Goal: Task Accomplishment & Management: Use online tool/utility

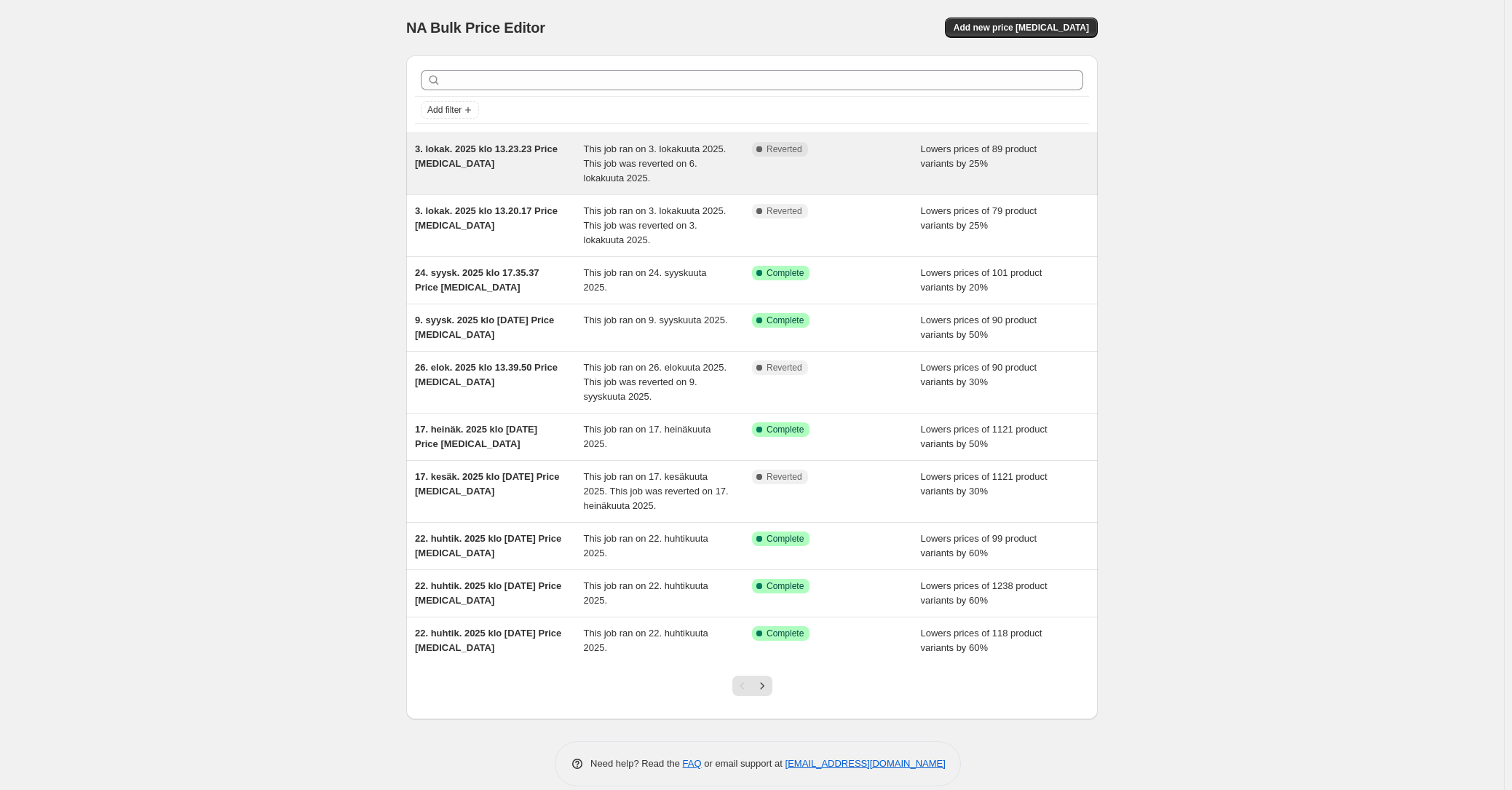
click at [543, 166] on div "3. lokak. 2025 klo 13.23.23 Price change job" at bounding box center [500, 164] width 169 height 44
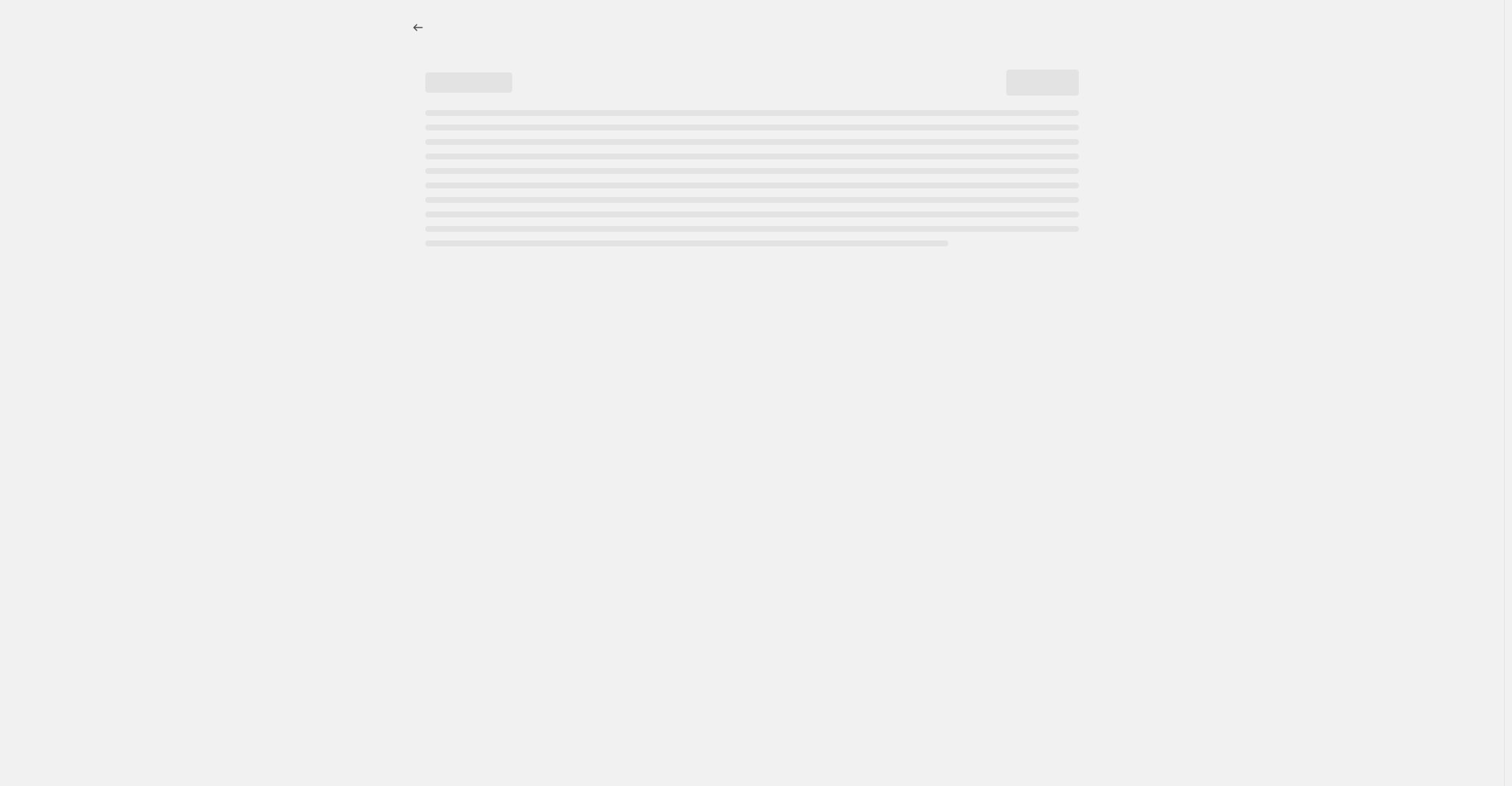
select select "percentage"
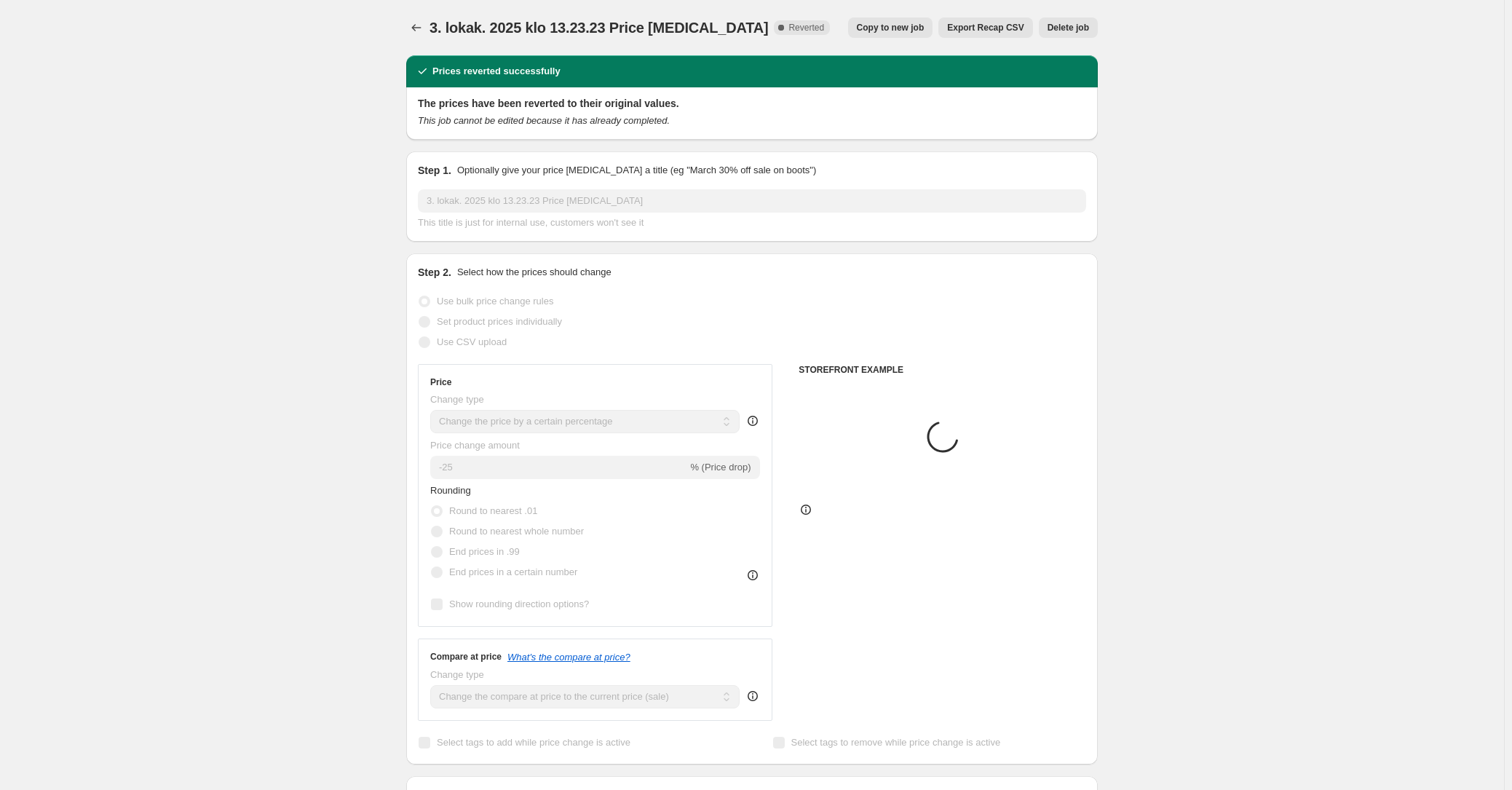
select select "collection"
click at [418, 25] on icon "Price change jobs" at bounding box center [416, 28] width 15 height 15
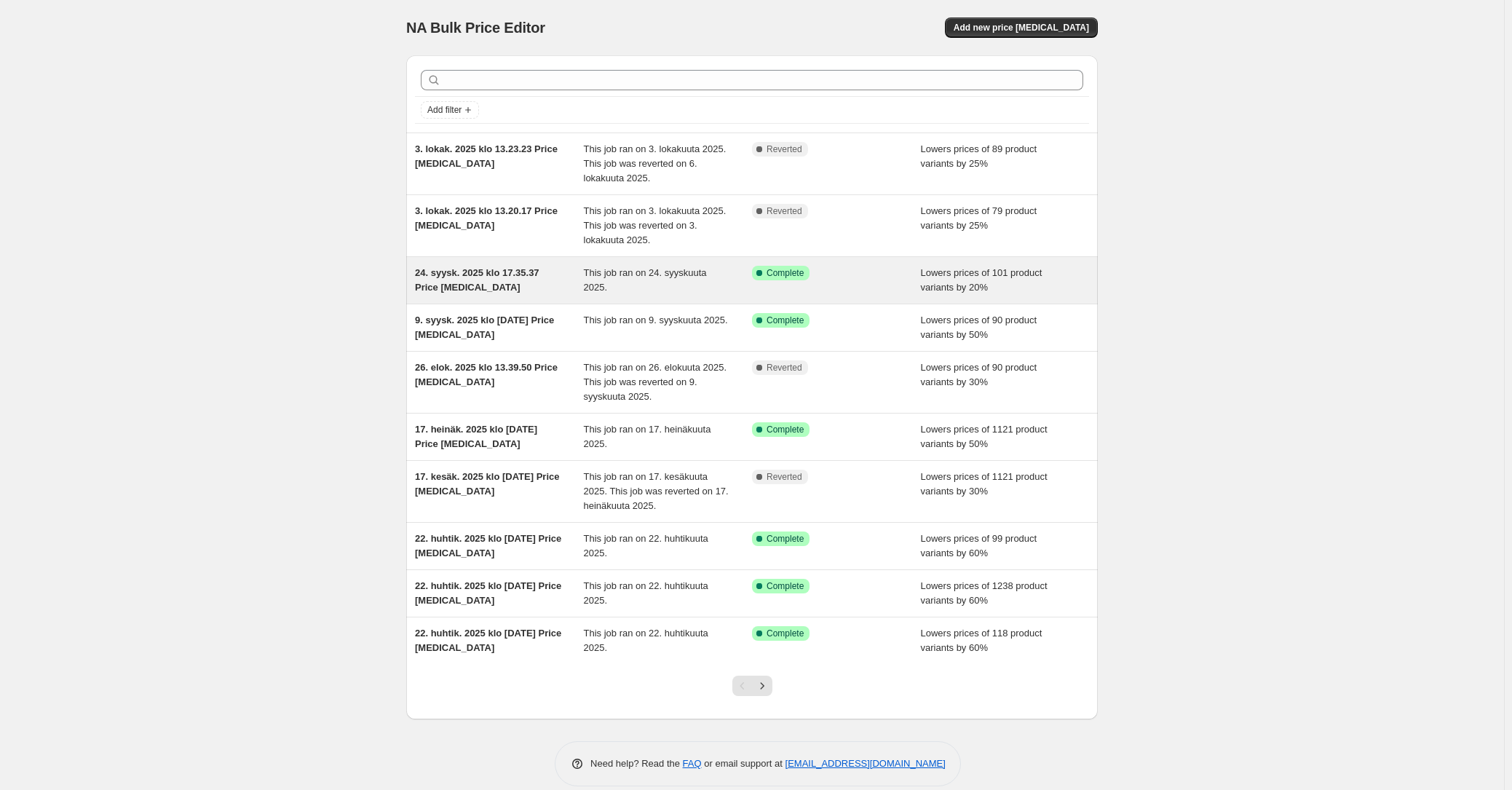
click at [536, 286] on div "24. syysk. 2025 klo 17.35.37 Price change job" at bounding box center [500, 280] width 169 height 29
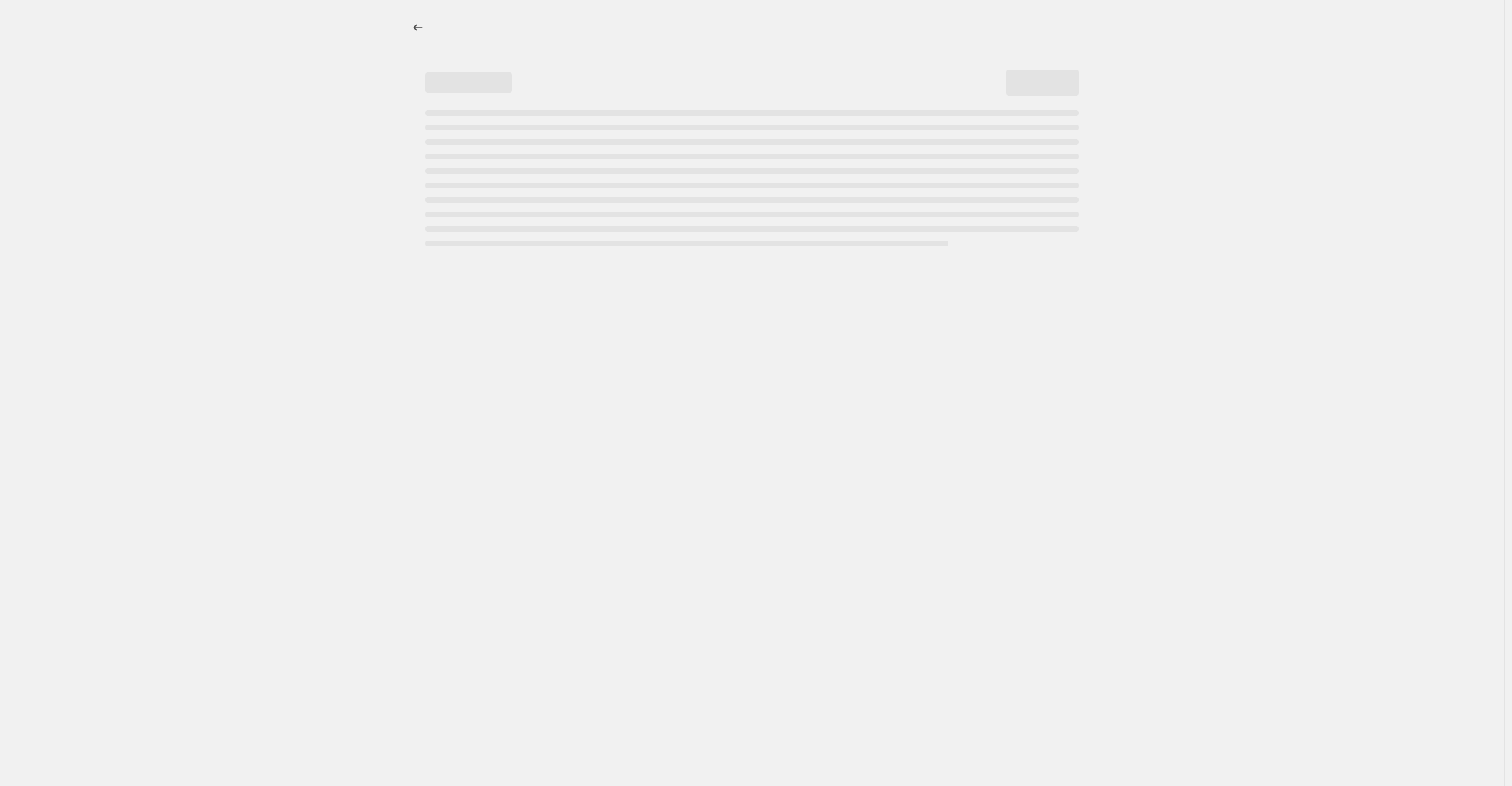
select select "percentage"
select select "collection"
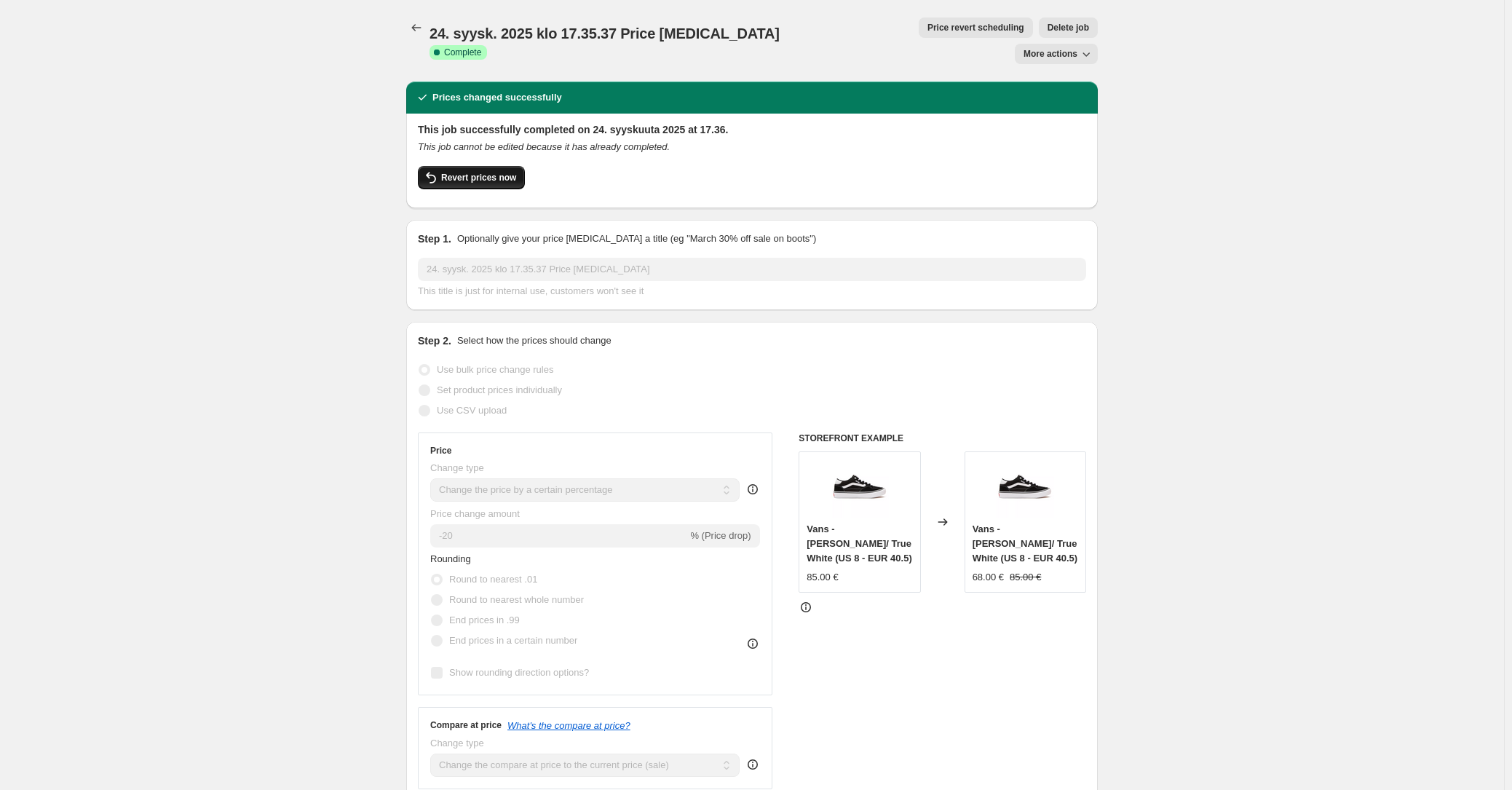
click at [474, 172] on span "Revert prices now" at bounding box center [479, 177] width 75 height 12
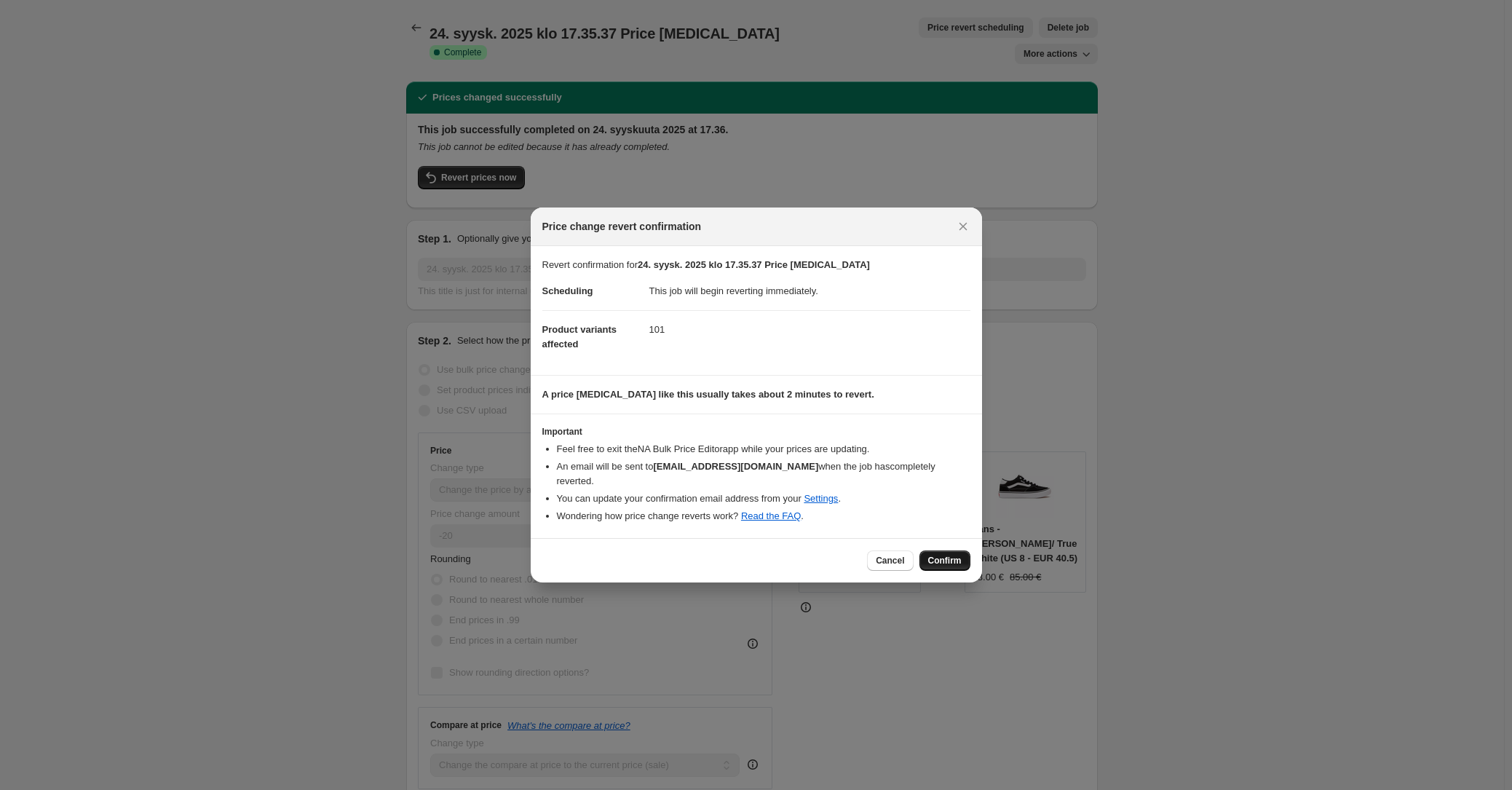
click at [950, 555] on span "Confirm" at bounding box center [945, 560] width 34 height 12
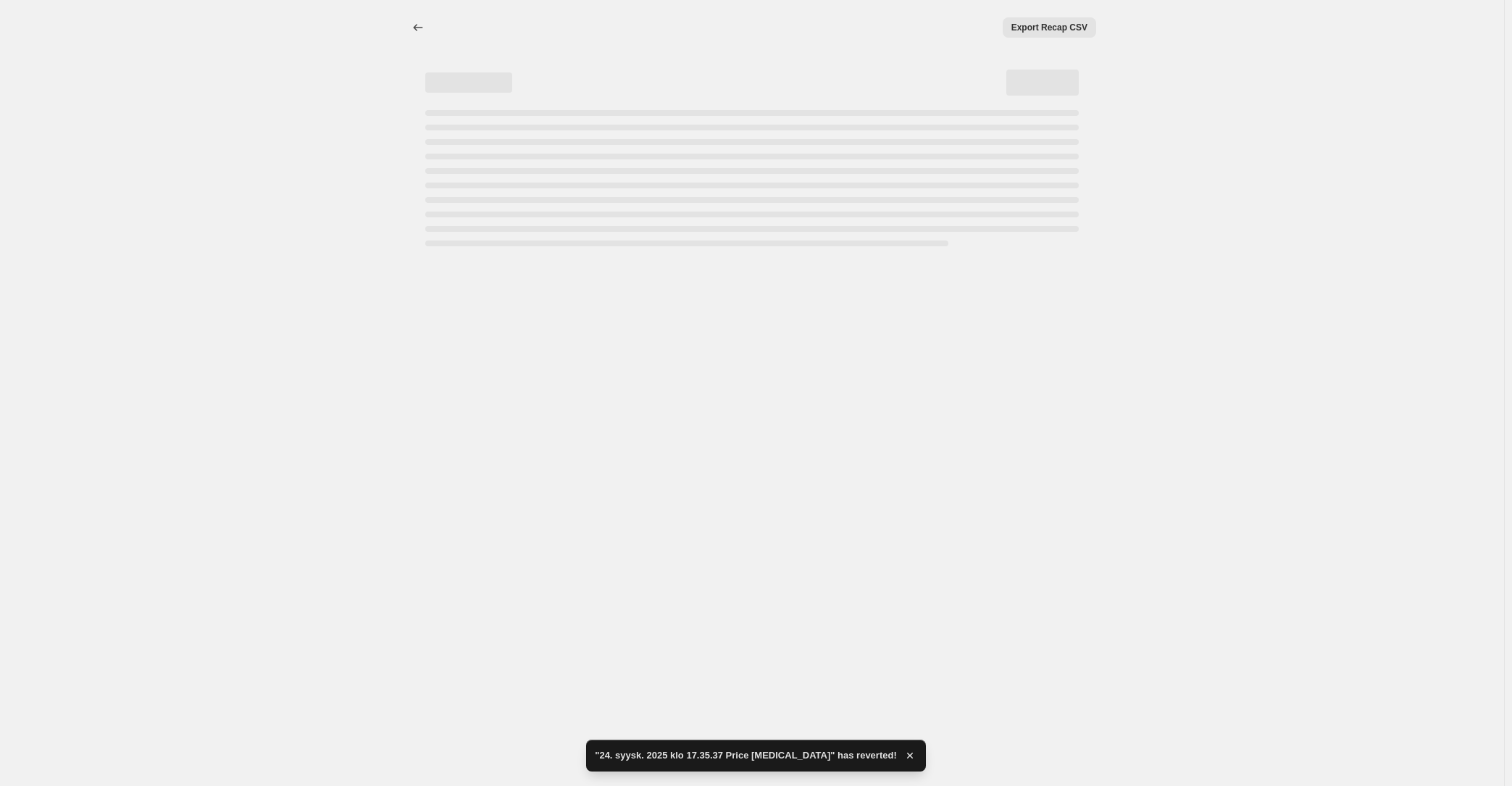
select select "percentage"
select select "collection"
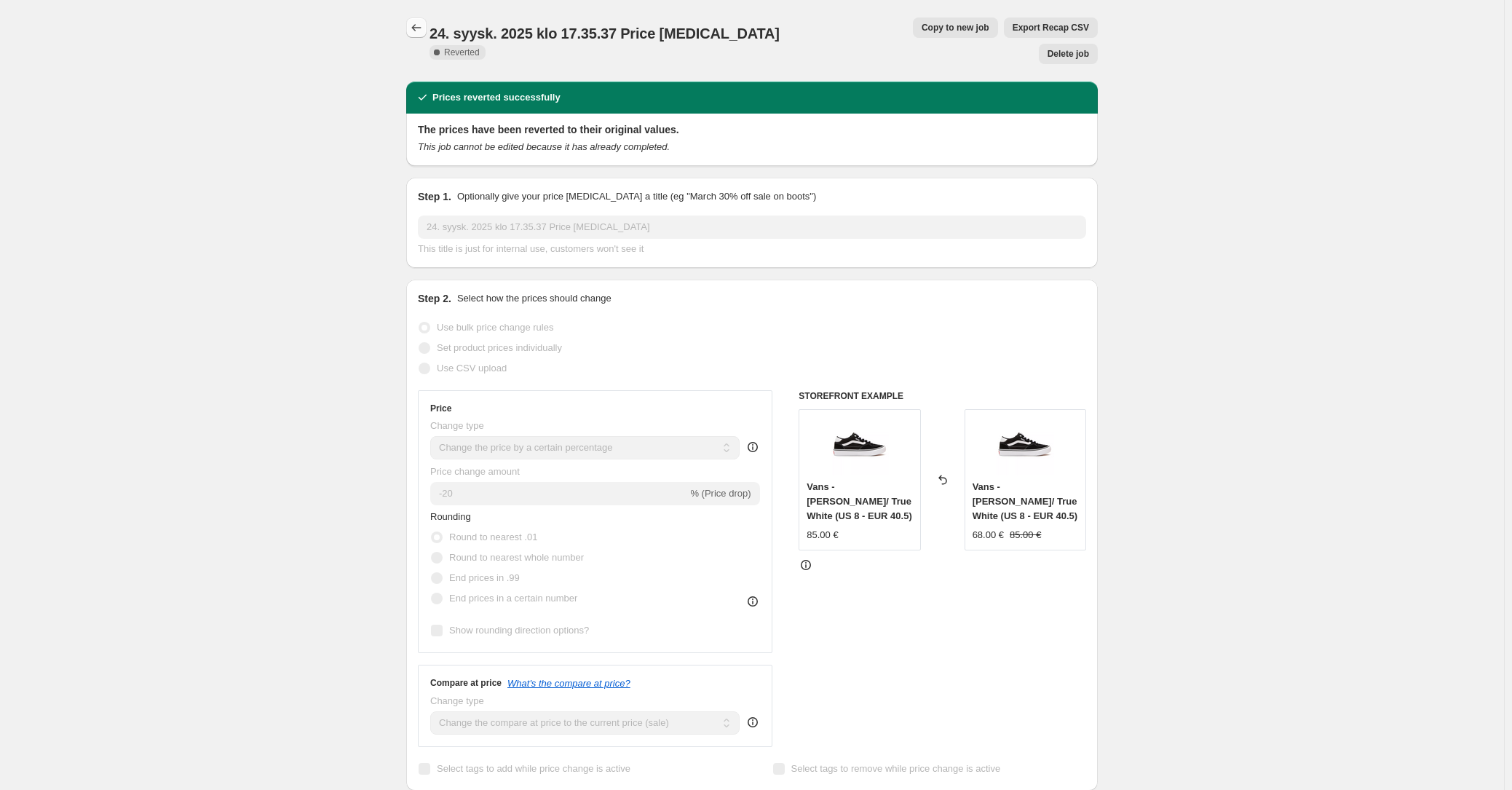
click at [417, 28] on icon "Price change jobs" at bounding box center [417, 27] width 9 height 7
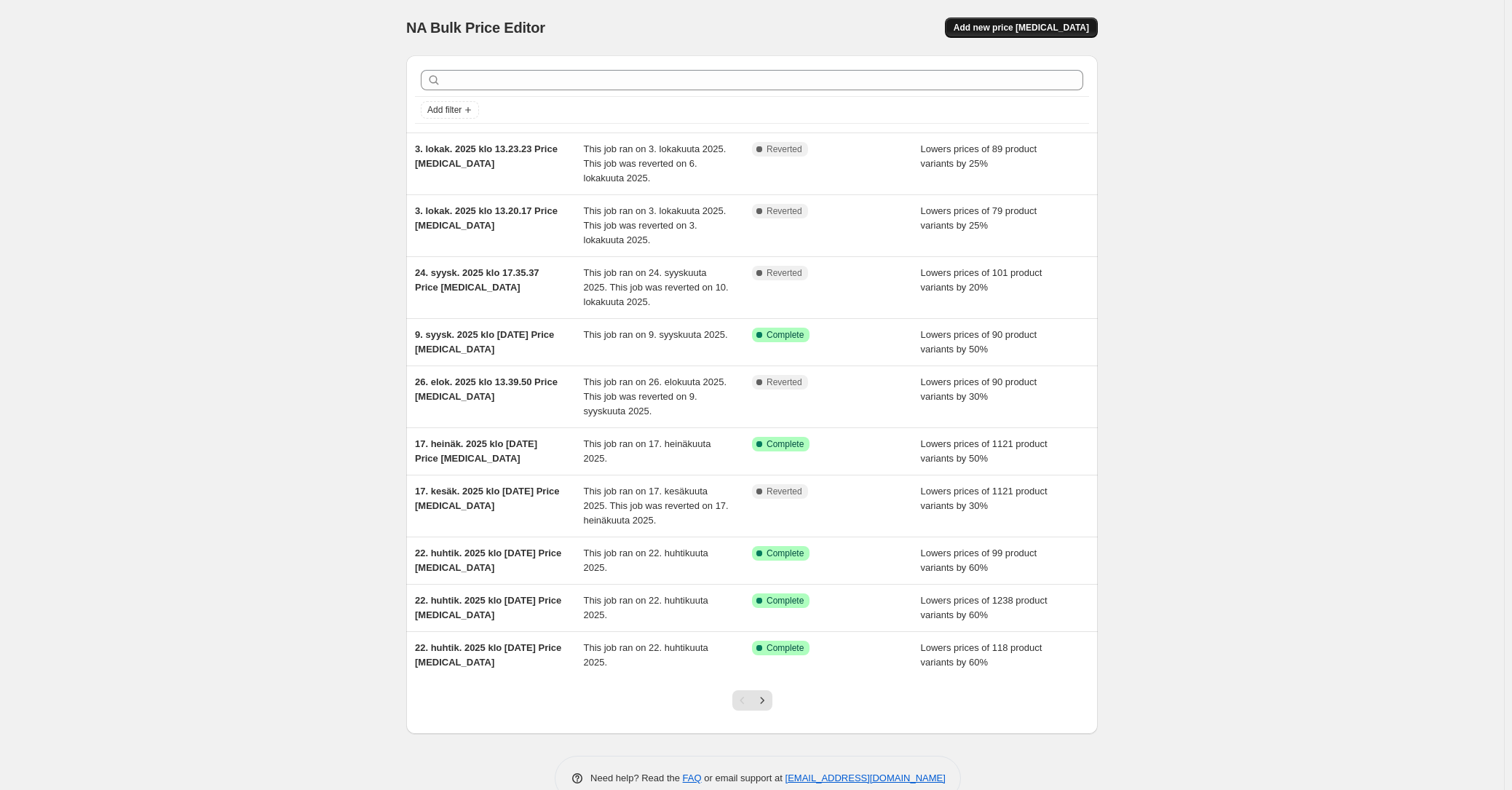
click at [1011, 28] on span "Add new price change job" at bounding box center [1022, 27] width 135 height 12
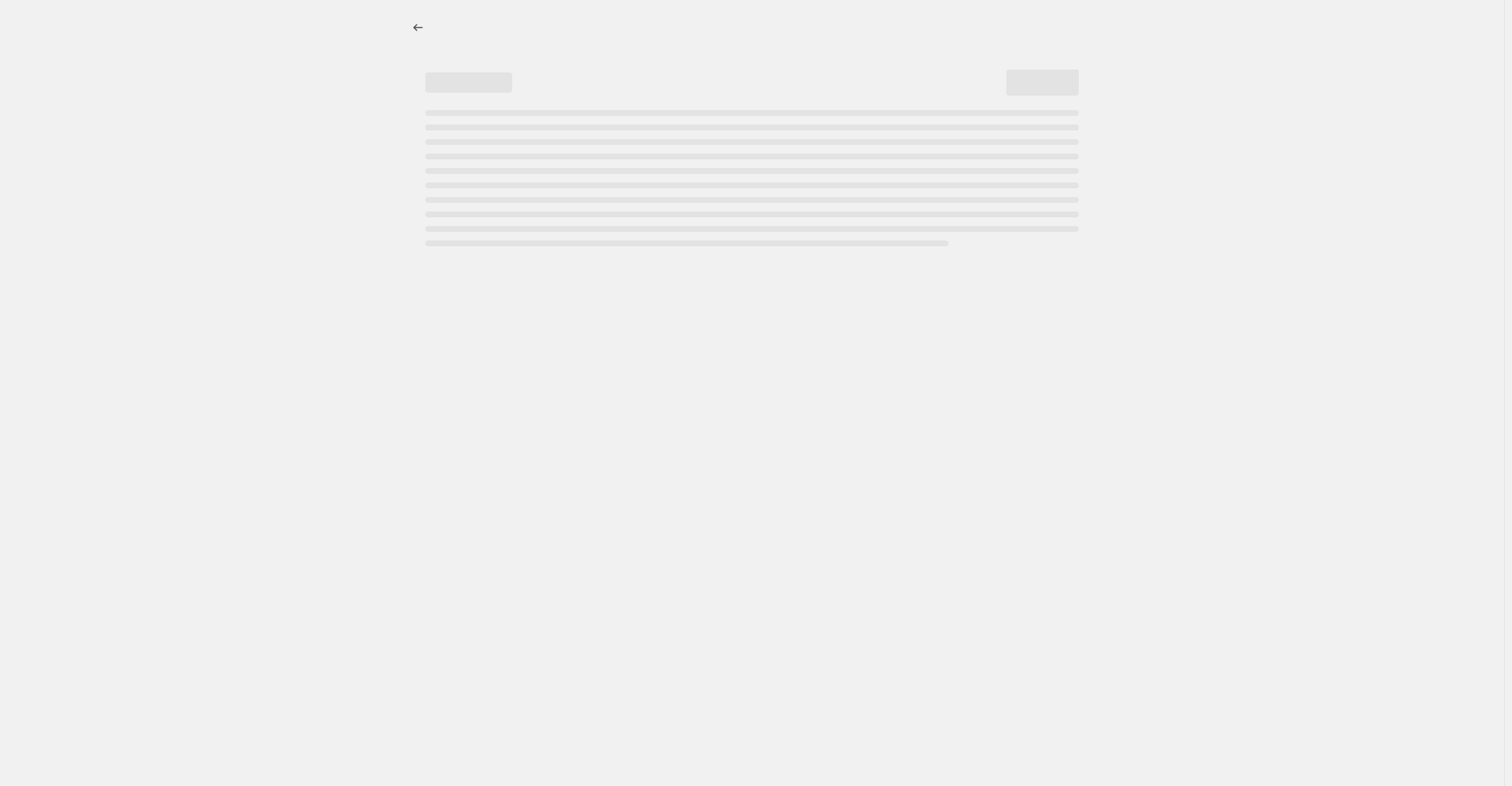
select select "percentage"
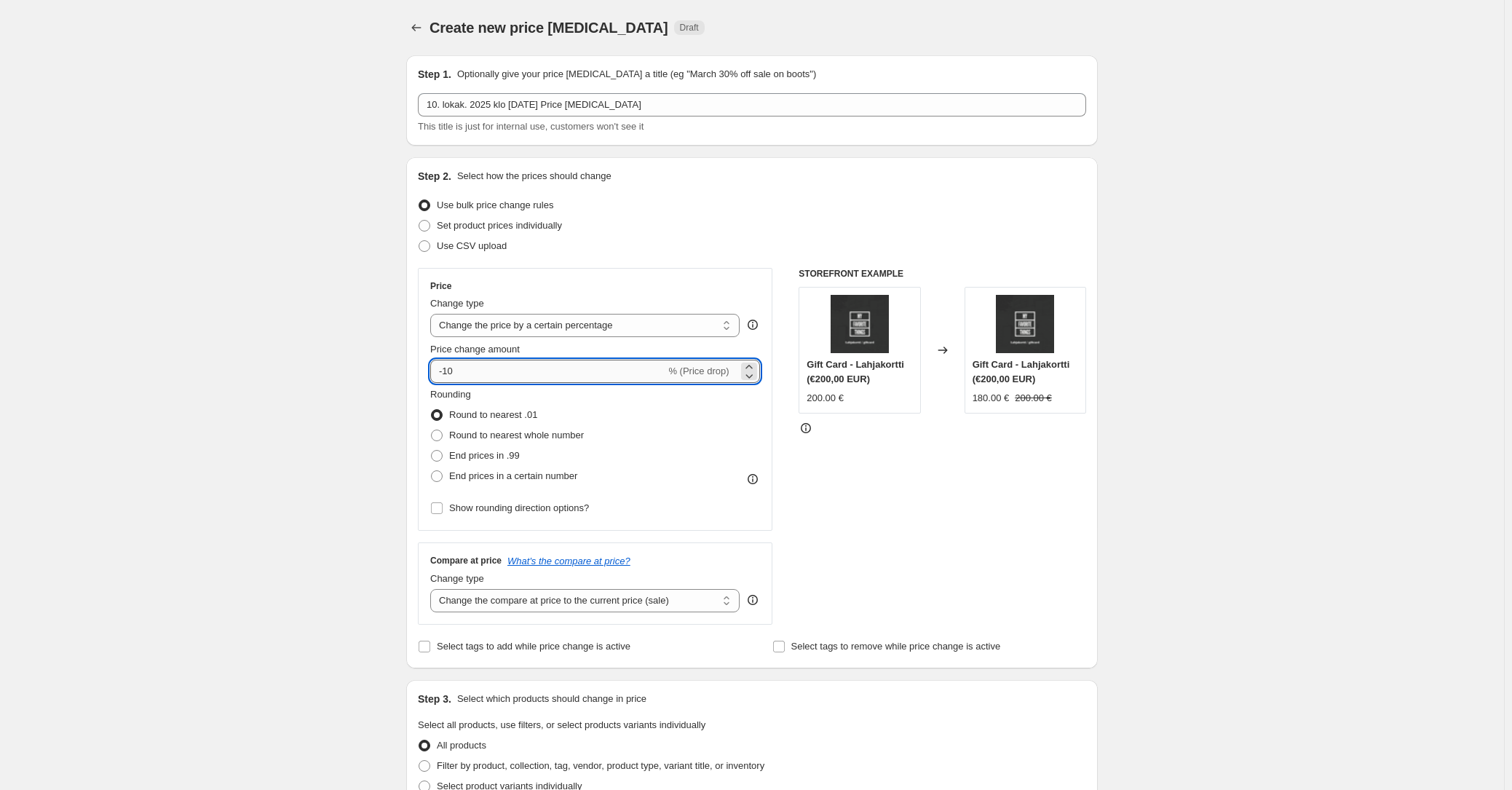
click at [528, 368] on input "-10" at bounding box center [548, 372] width 235 height 23
type input "-1"
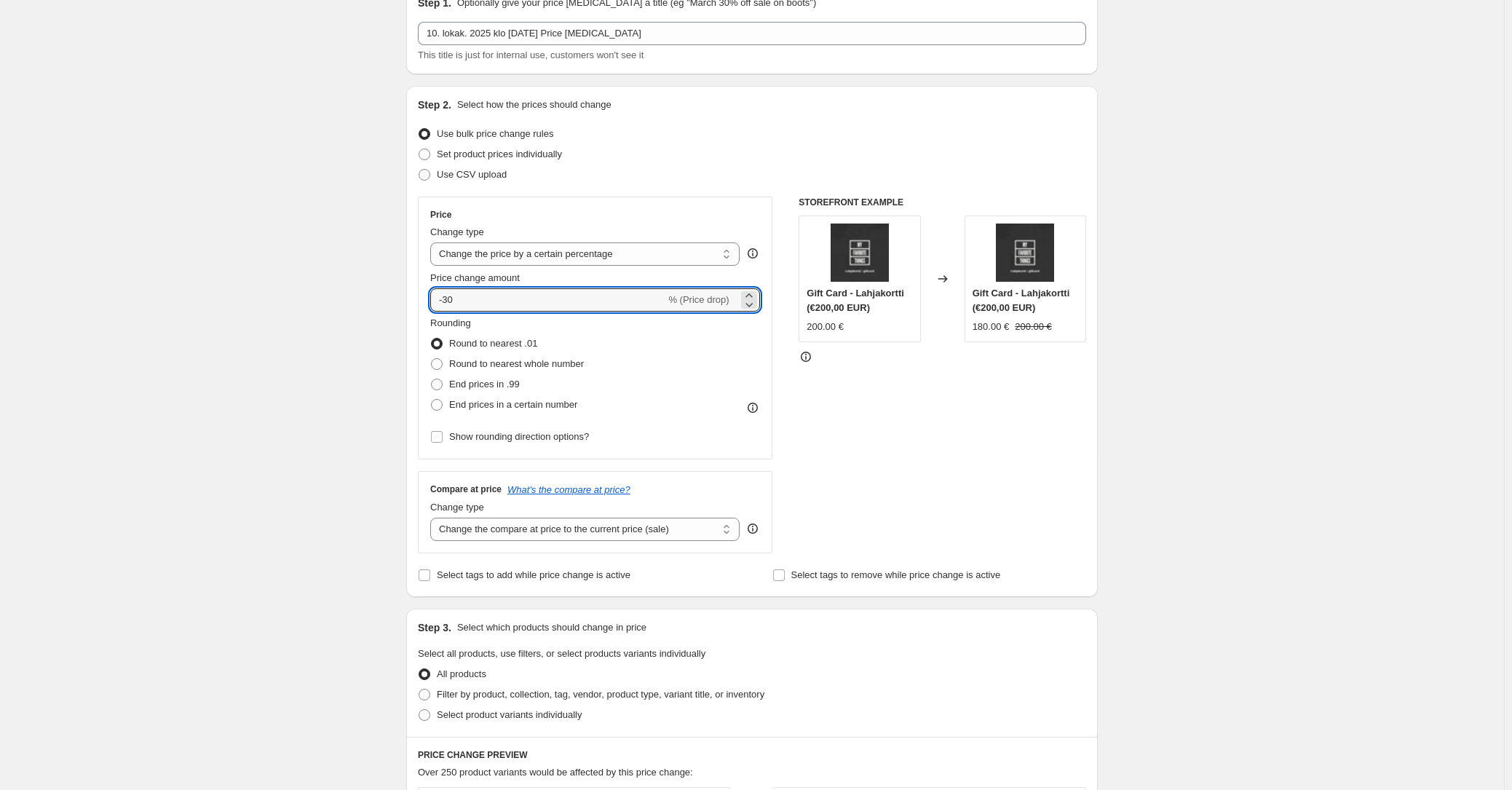
scroll to position [207, 0]
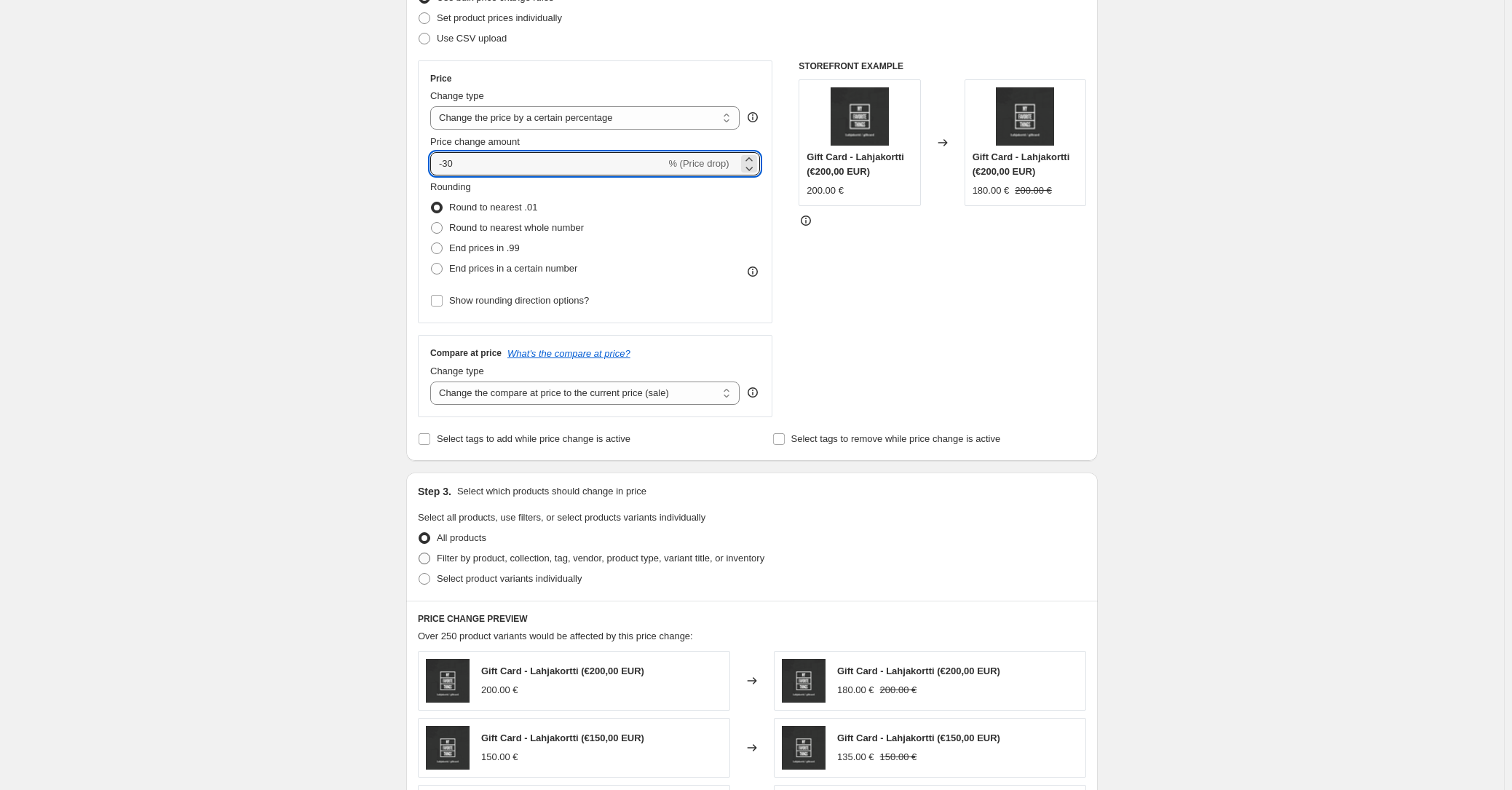
type input "-30"
click at [487, 557] on span "Filter by product, collection, tag, vendor, product type, variant title, or inv…" at bounding box center [600, 558] width 328 height 11
click at [419, 554] on input "Filter by product, collection, tag, vendor, product type, variant title, or inv…" at bounding box center [418, 553] width 1 height 1
radio input "true"
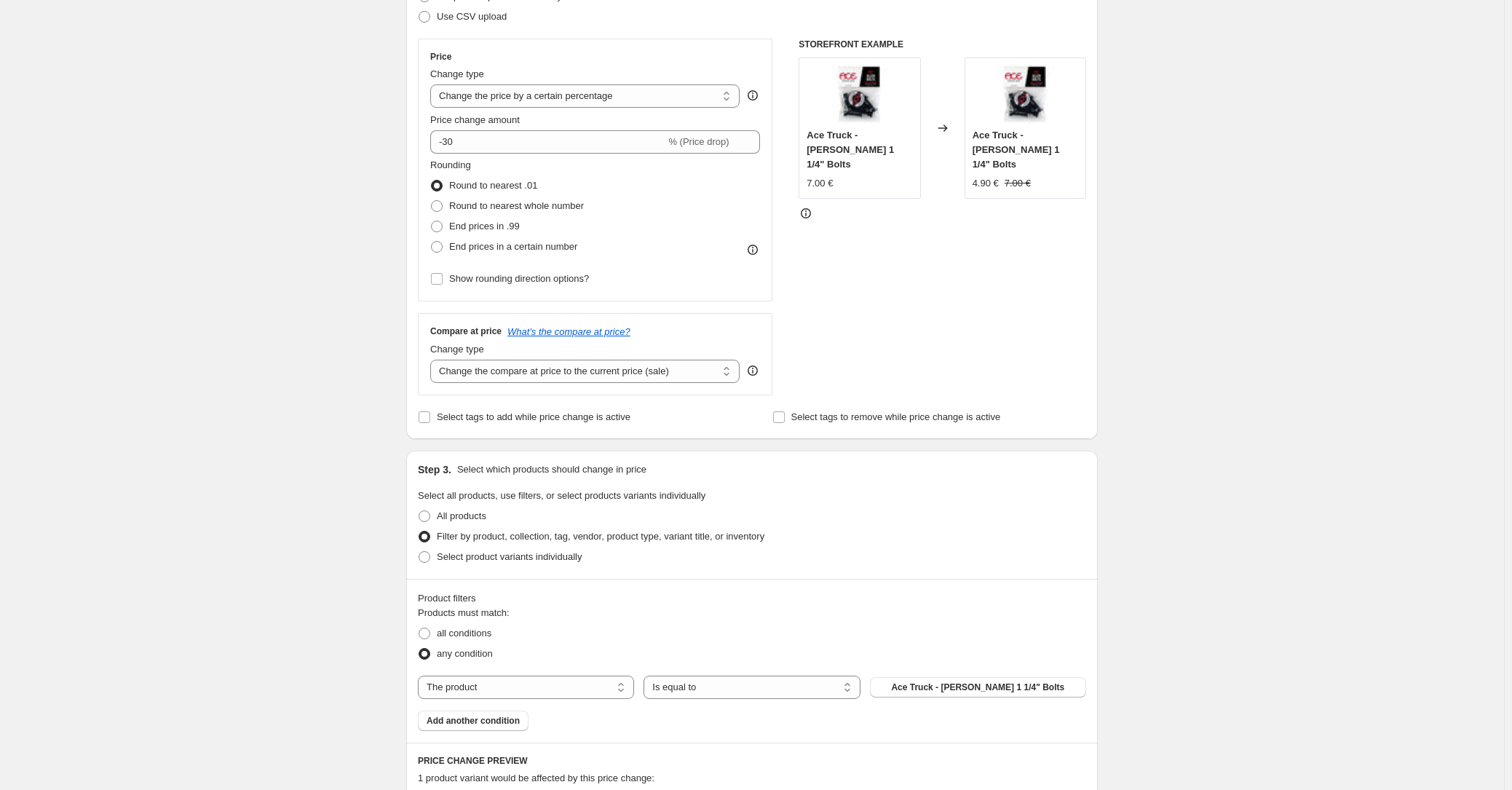
scroll to position [253, 0]
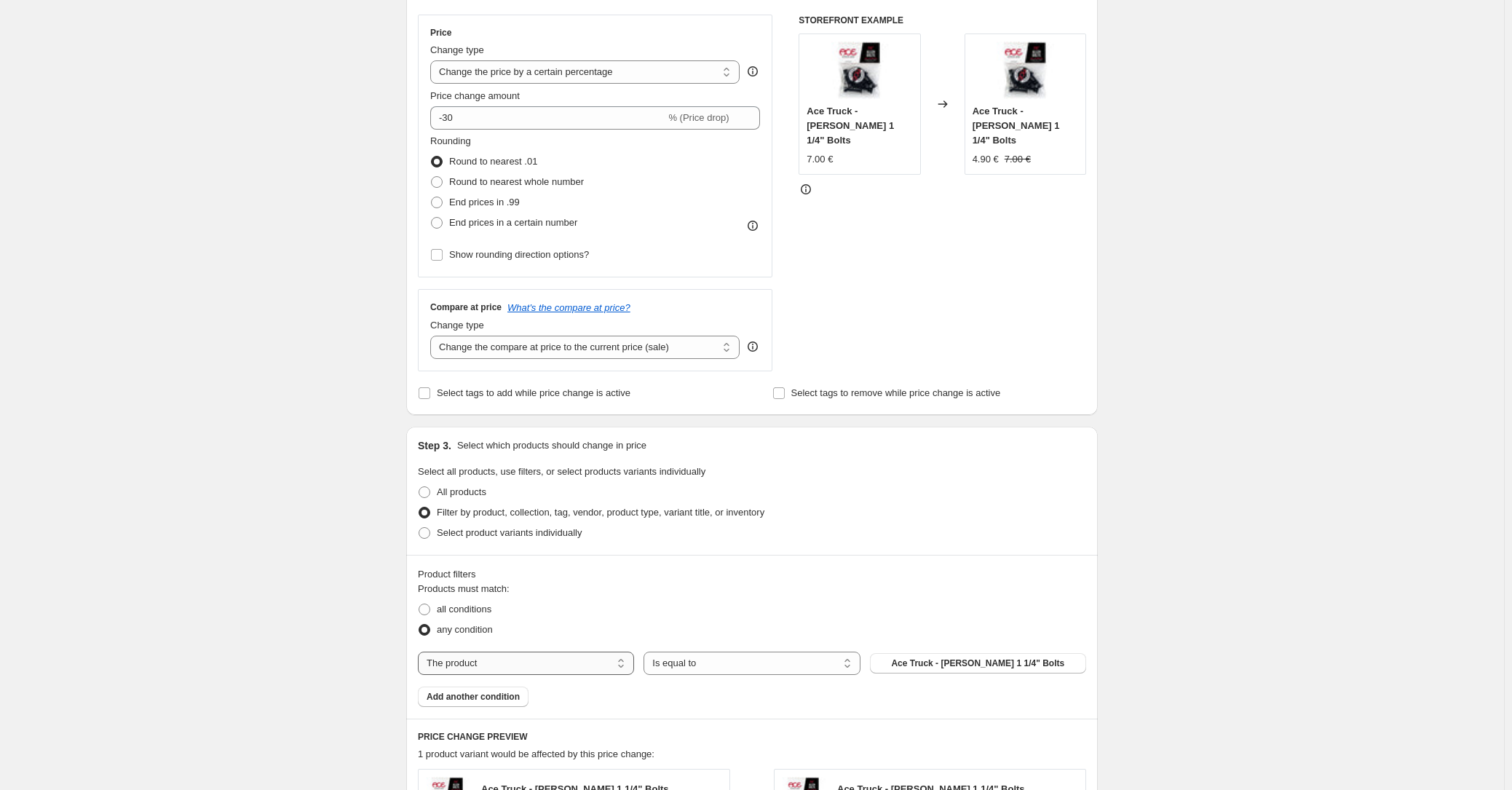
click at [556, 658] on select "The product The product's collection The product's tag The product's vendor The…" at bounding box center [526, 663] width 216 height 23
select select "collection"
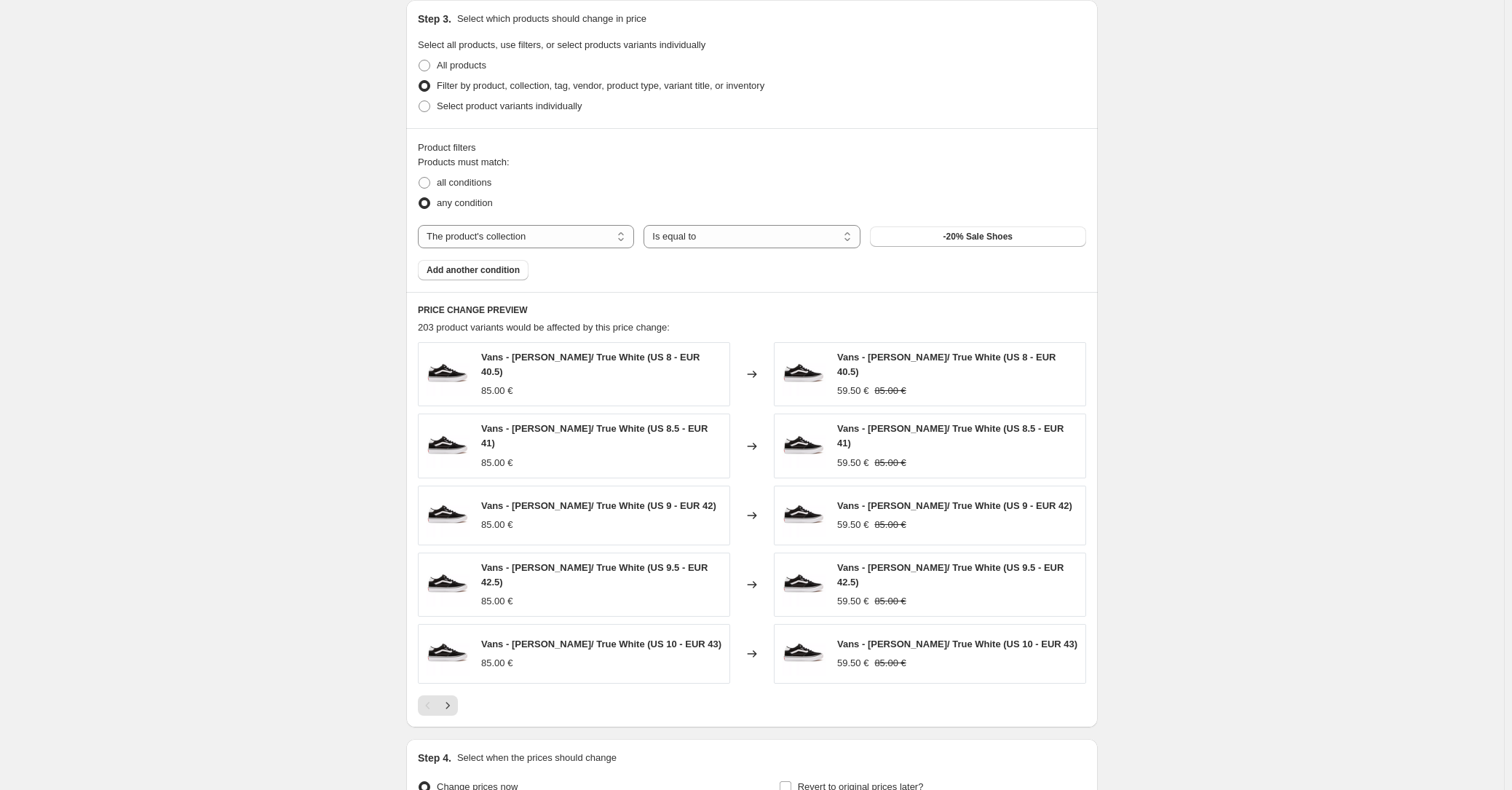
scroll to position [800, 0]
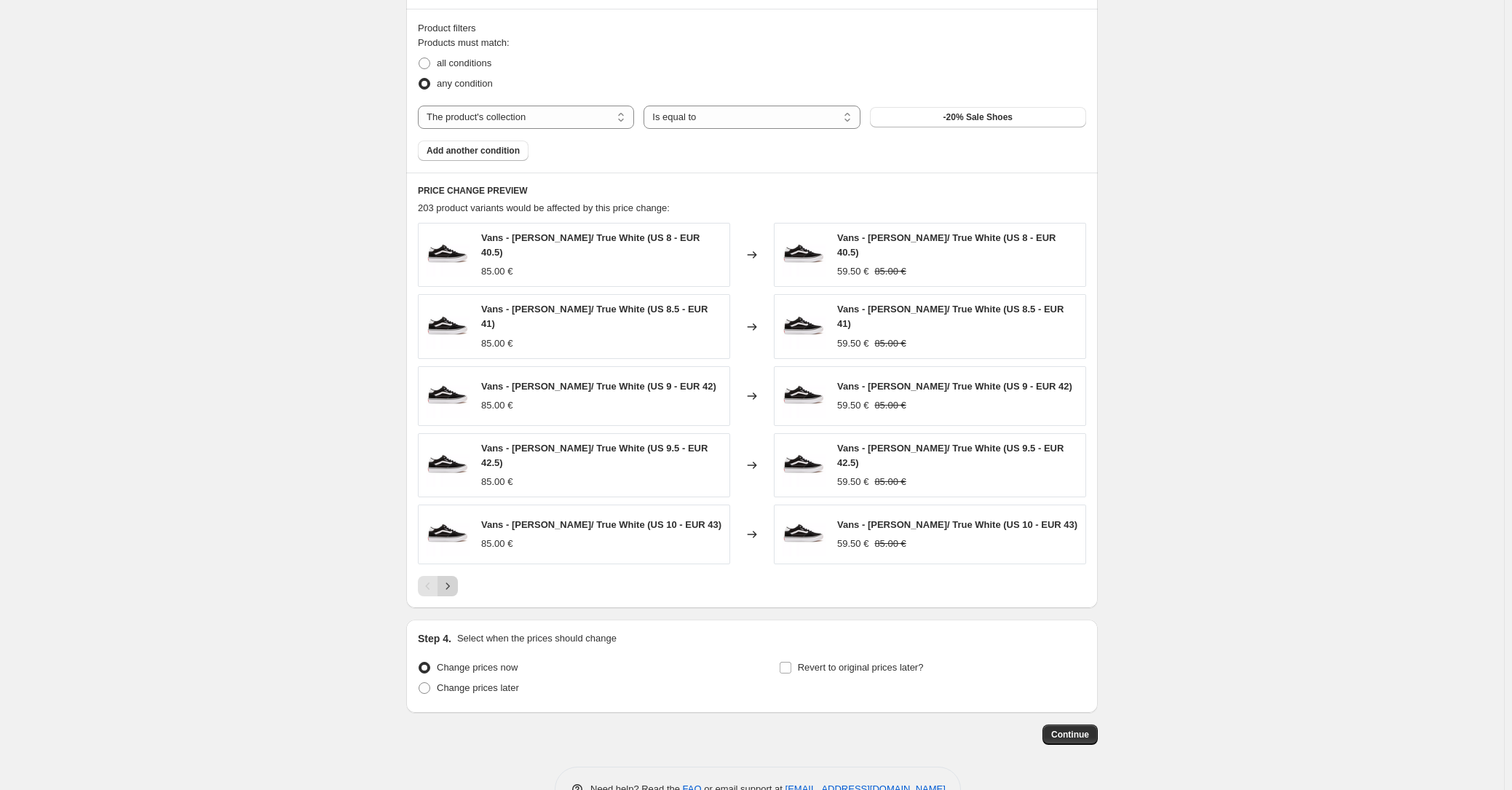
click at [452, 579] on icon "Next" at bounding box center [447, 586] width 15 height 15
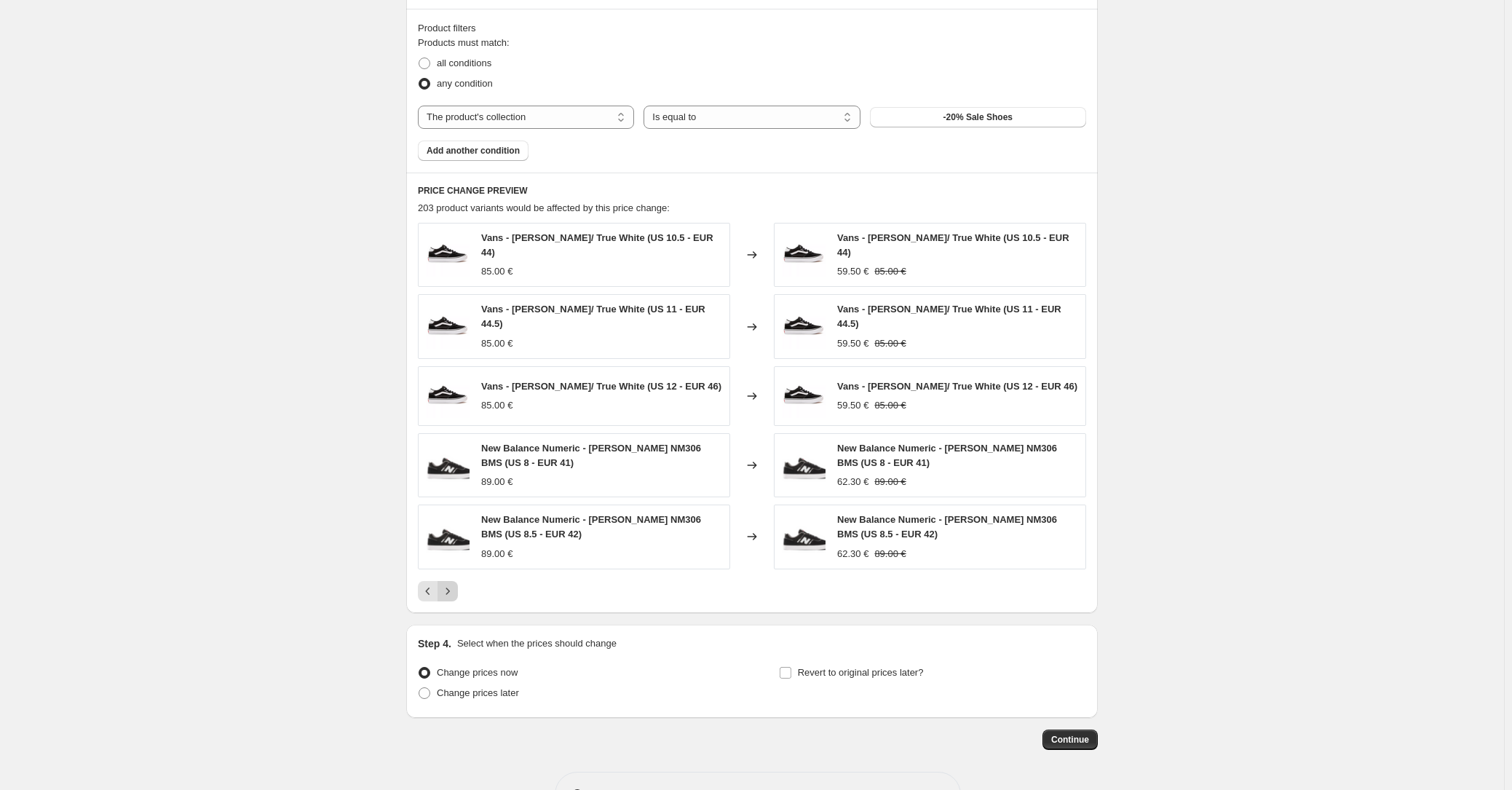
click at [452, 584] on icon "Next" at bounding box center [447, 591] width 15 height 15
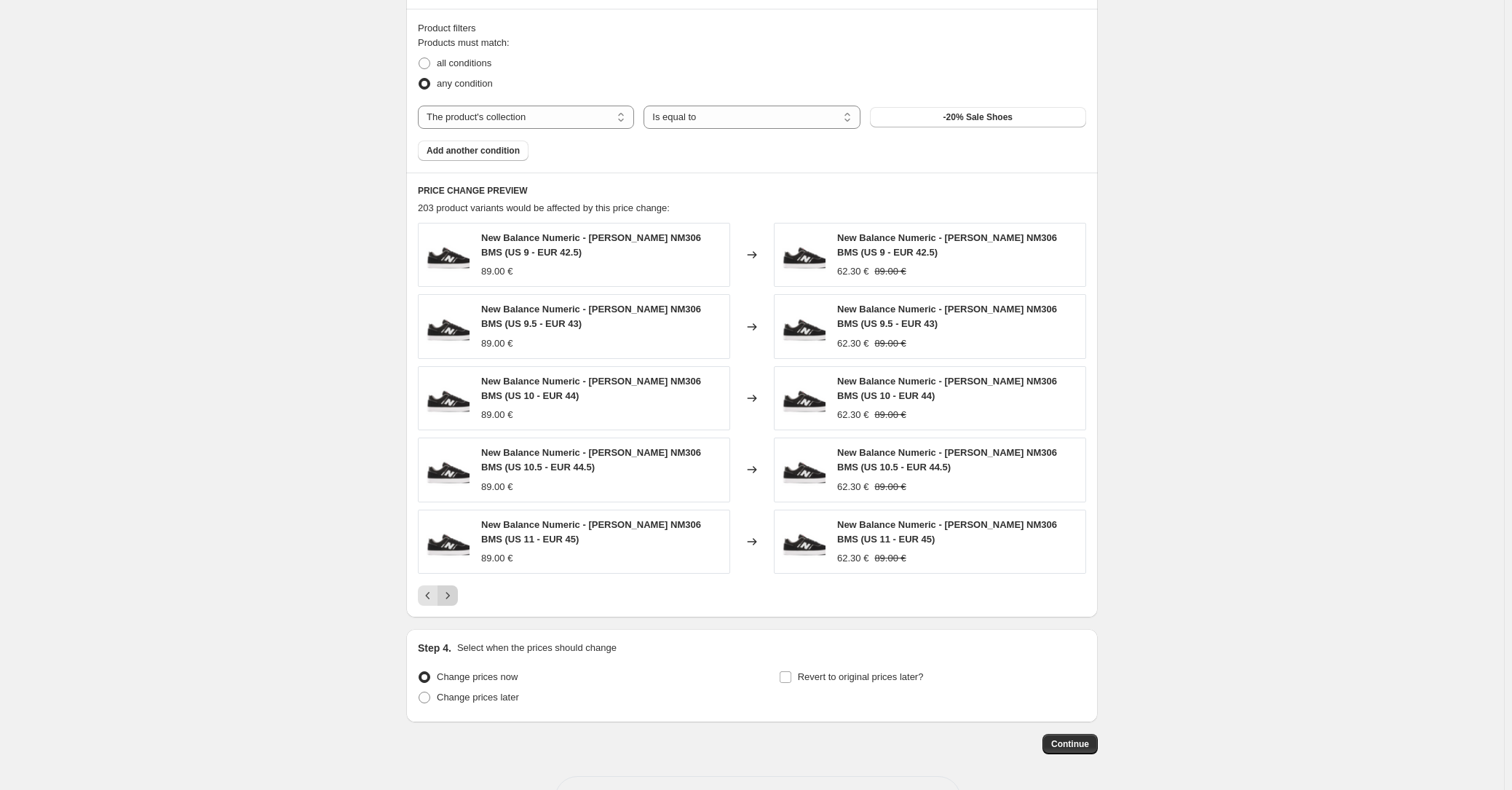
click at [454, 593] on icon "Next" at bounding box center [447, 595] width 15 height 15
click at [455, 597] on icon "Next" at bounding box center [447, 595] width 15 height 15
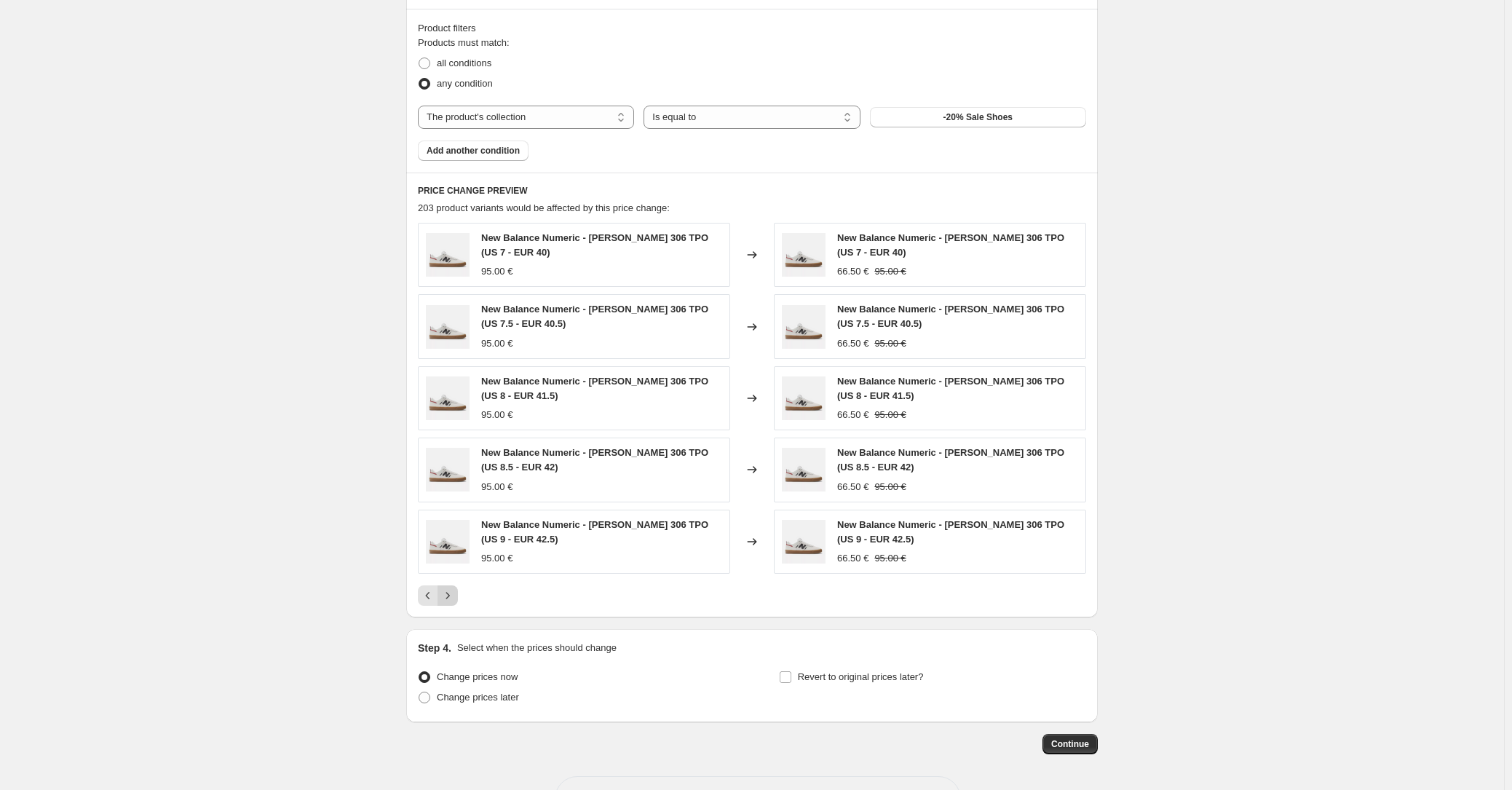
click at [455, 597] on icon "Next" at bounding box center [447, 595] width 15 height 15
click at [455, 597] on icon "Next" at bounding box center [447, 595] width 15 height 15
click at [1072, 745] on span "Continue" at bounding box center [1070, 744] width 38 height 12
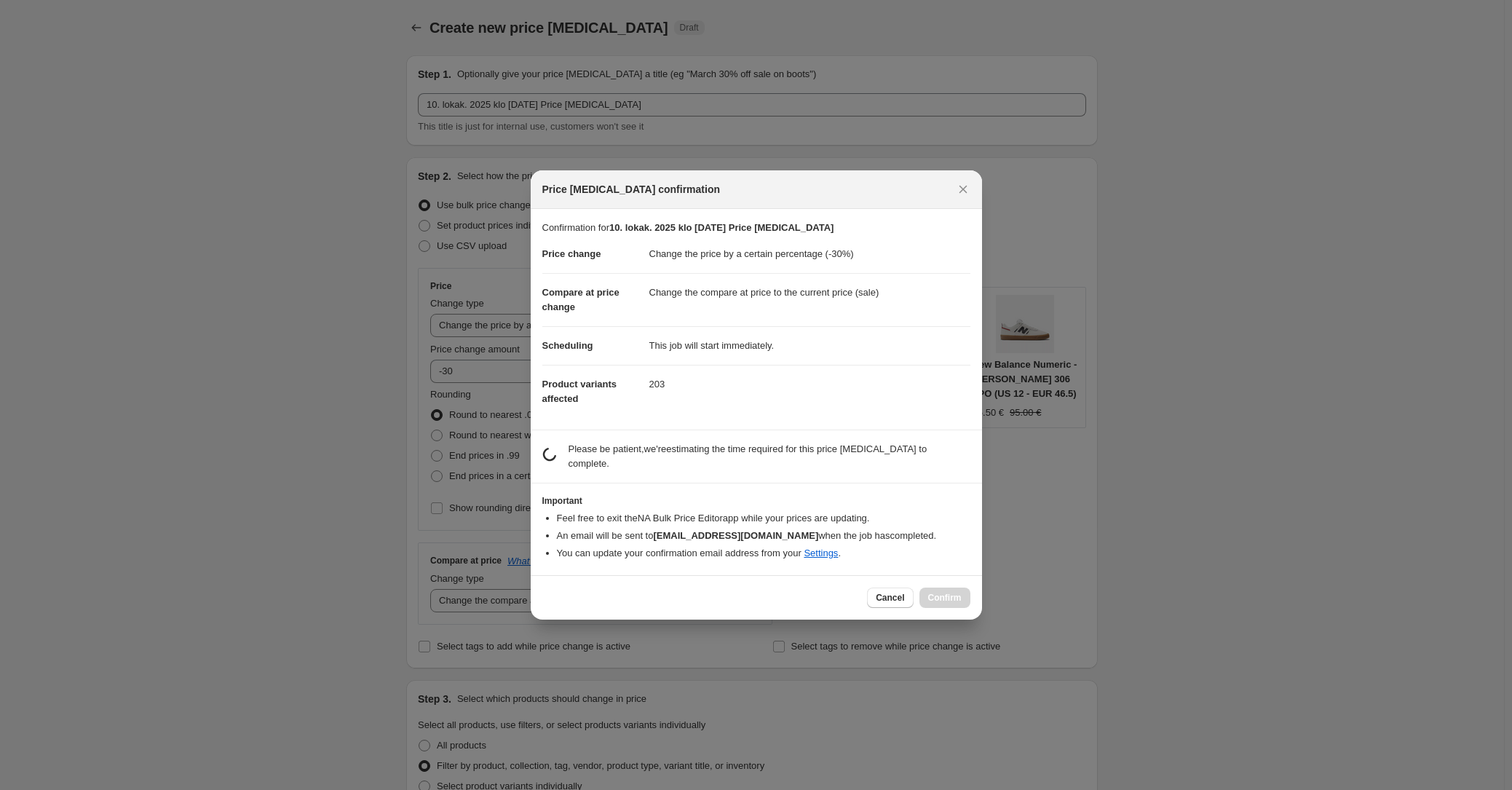
scroll to position [0, 0]
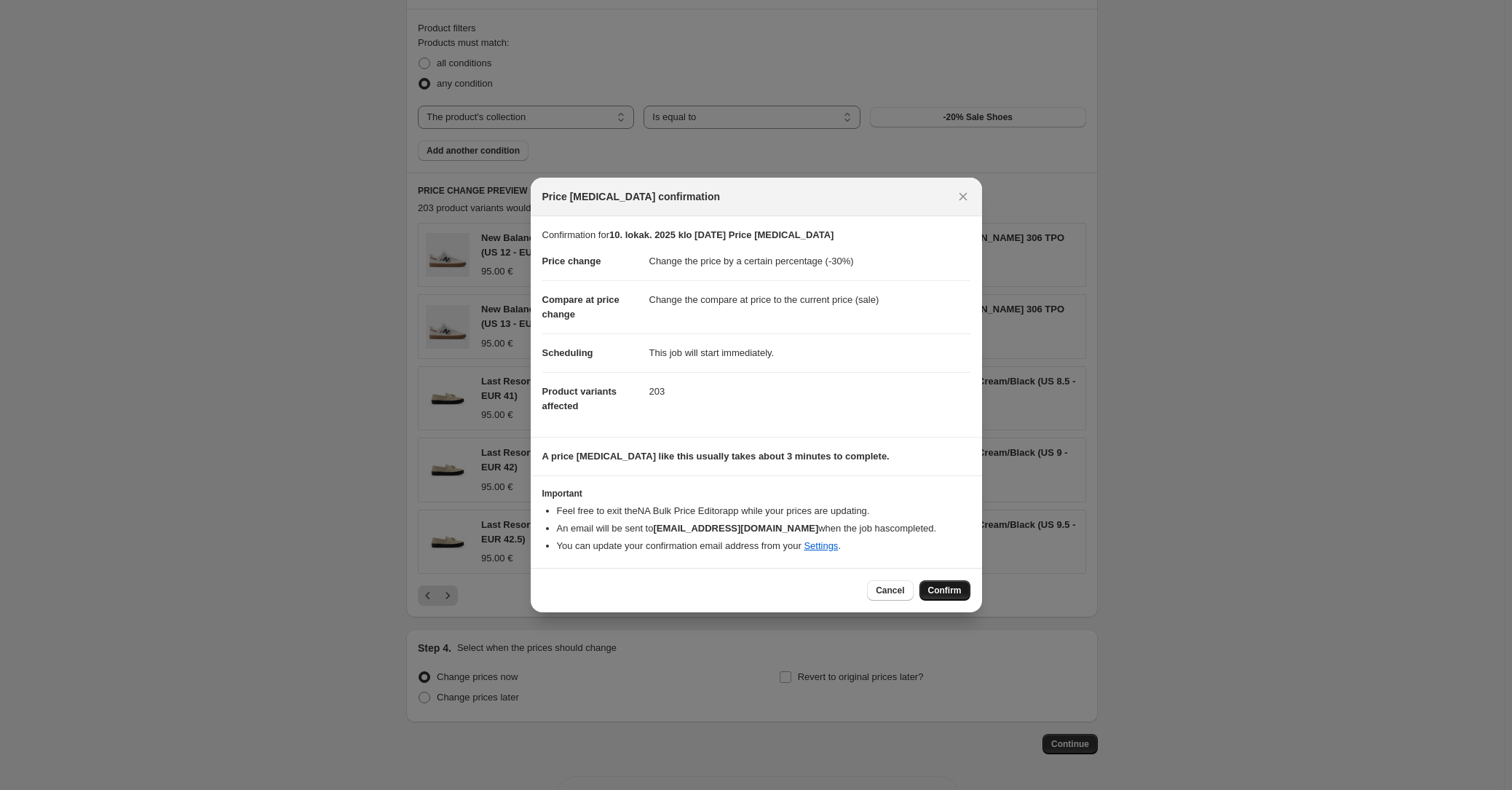
click at [950, 587] on span "Confirm" at bounding box center [945, 590] width 34 height 12
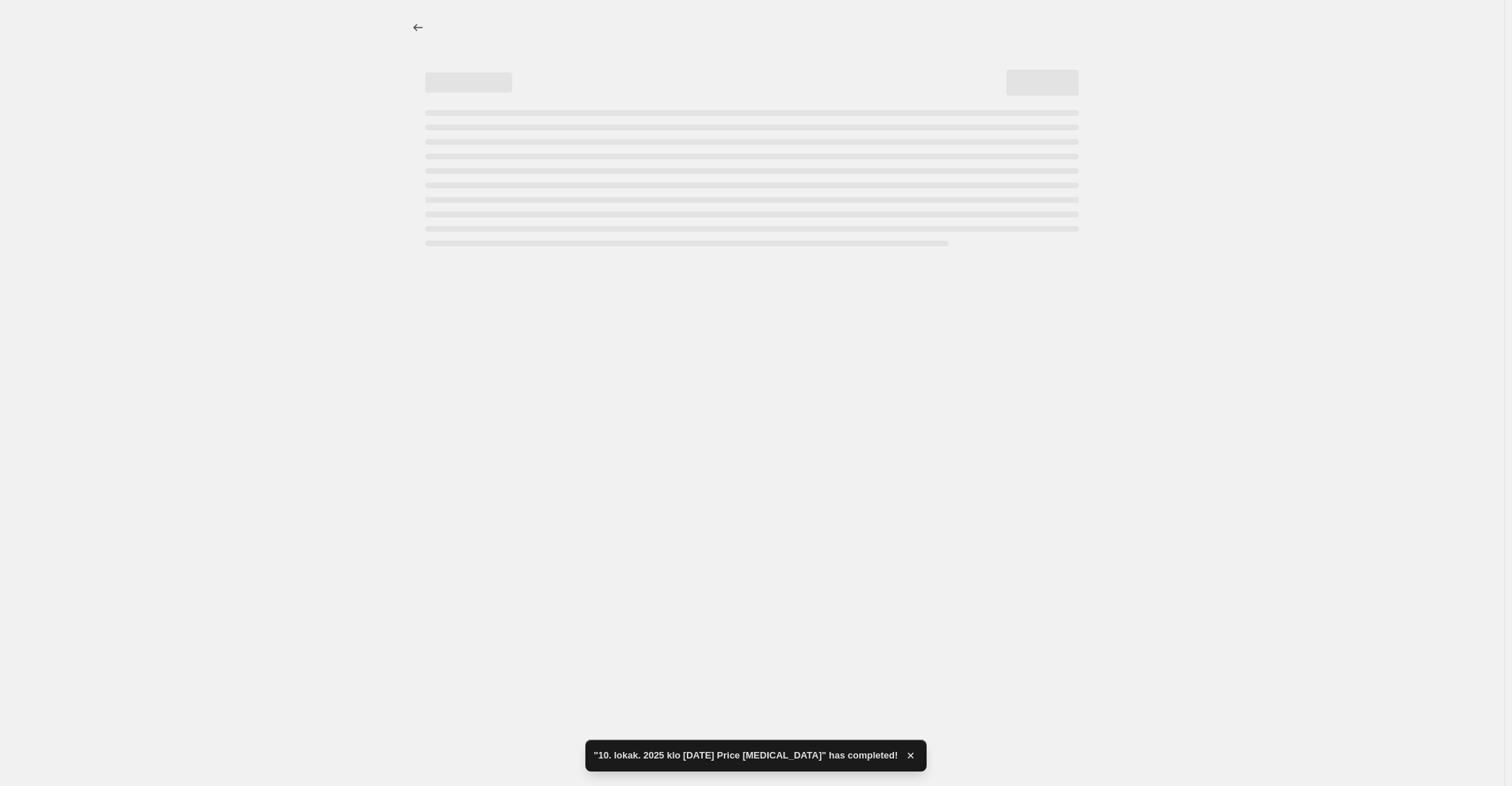
select select "percentage"
select select "collection"
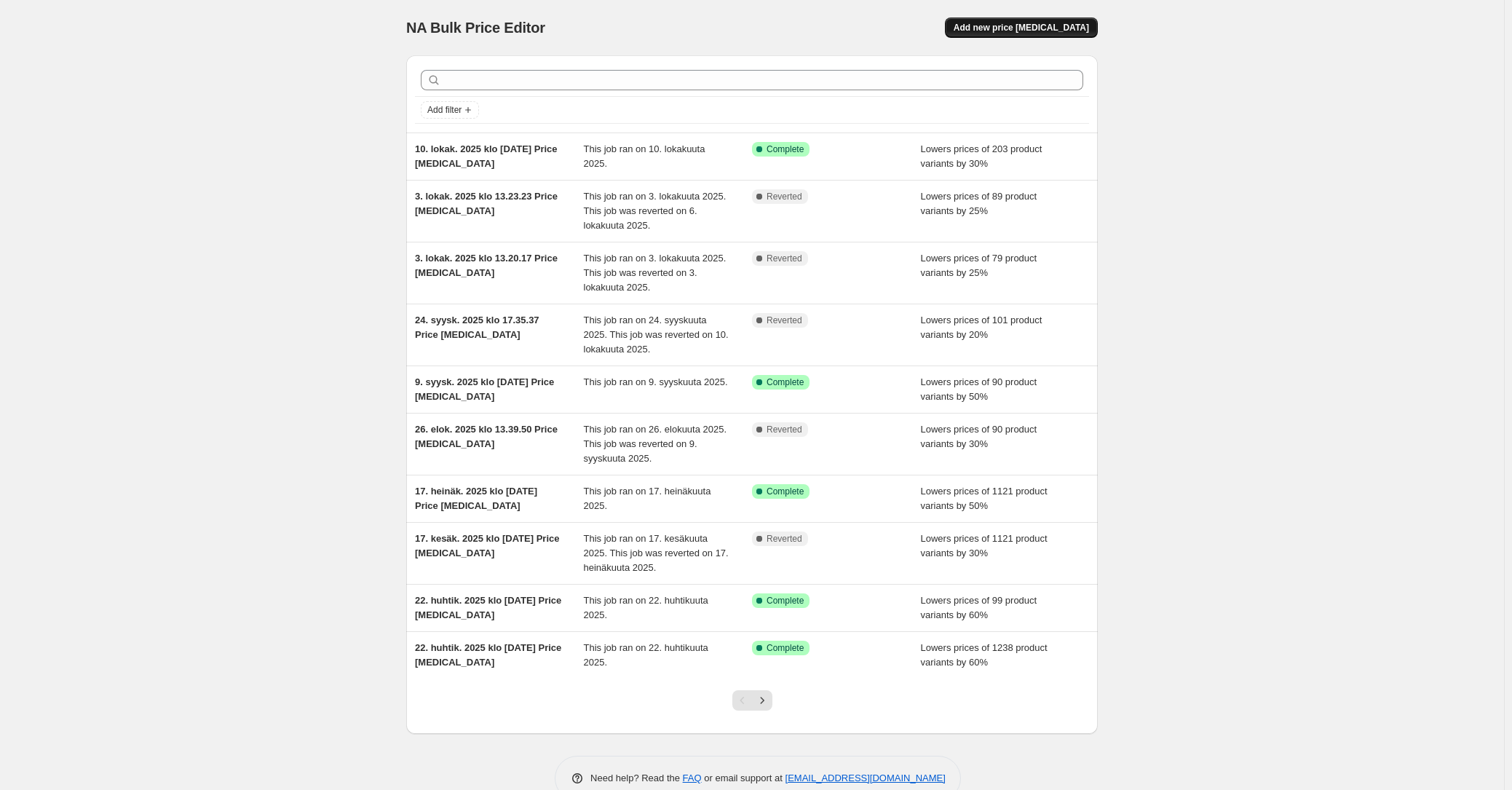
click at [1024, 33] on span "Add new price change job" at bounding box center [1022, 27] width 135 height 12
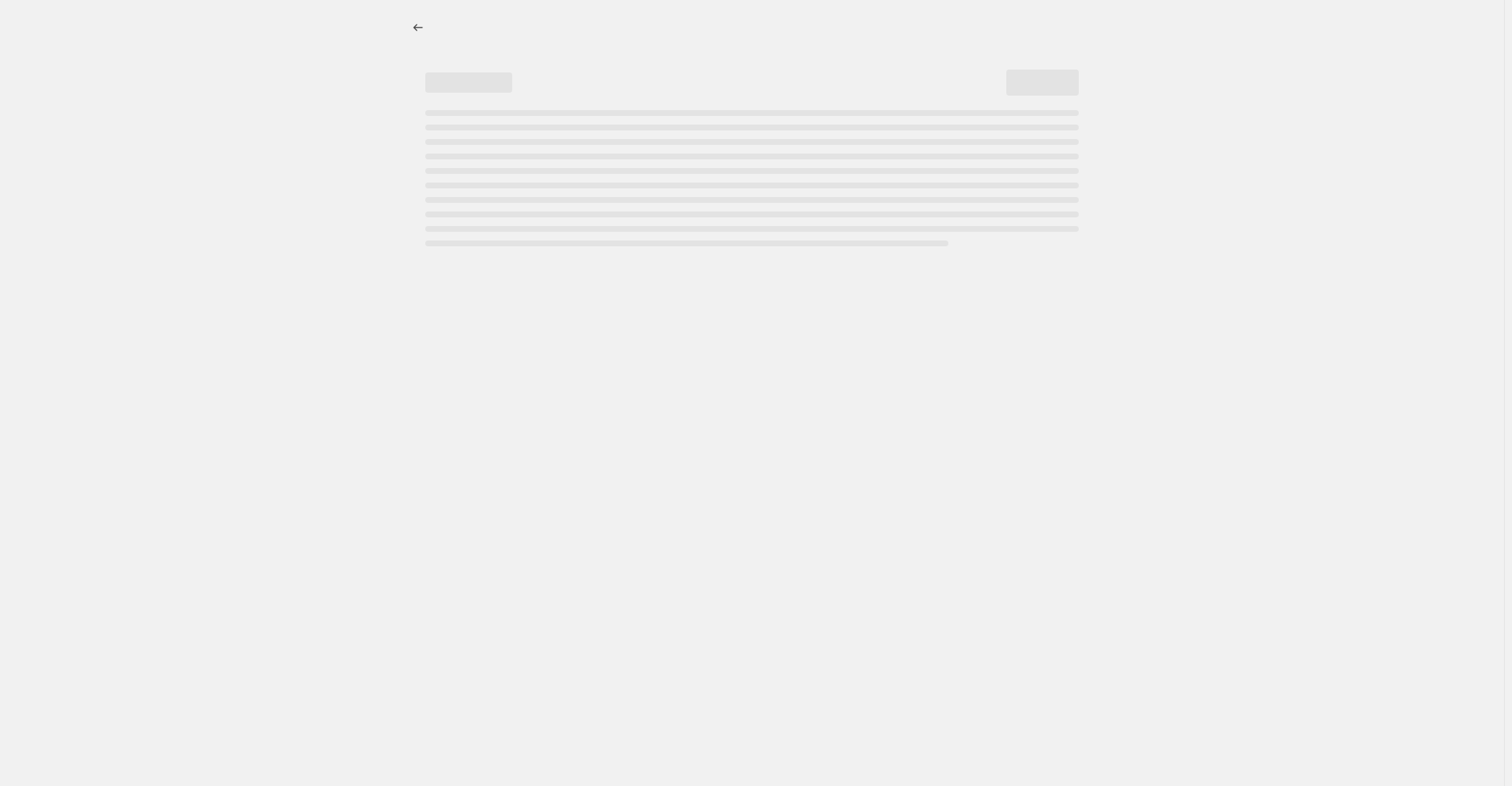
select select "percentage"
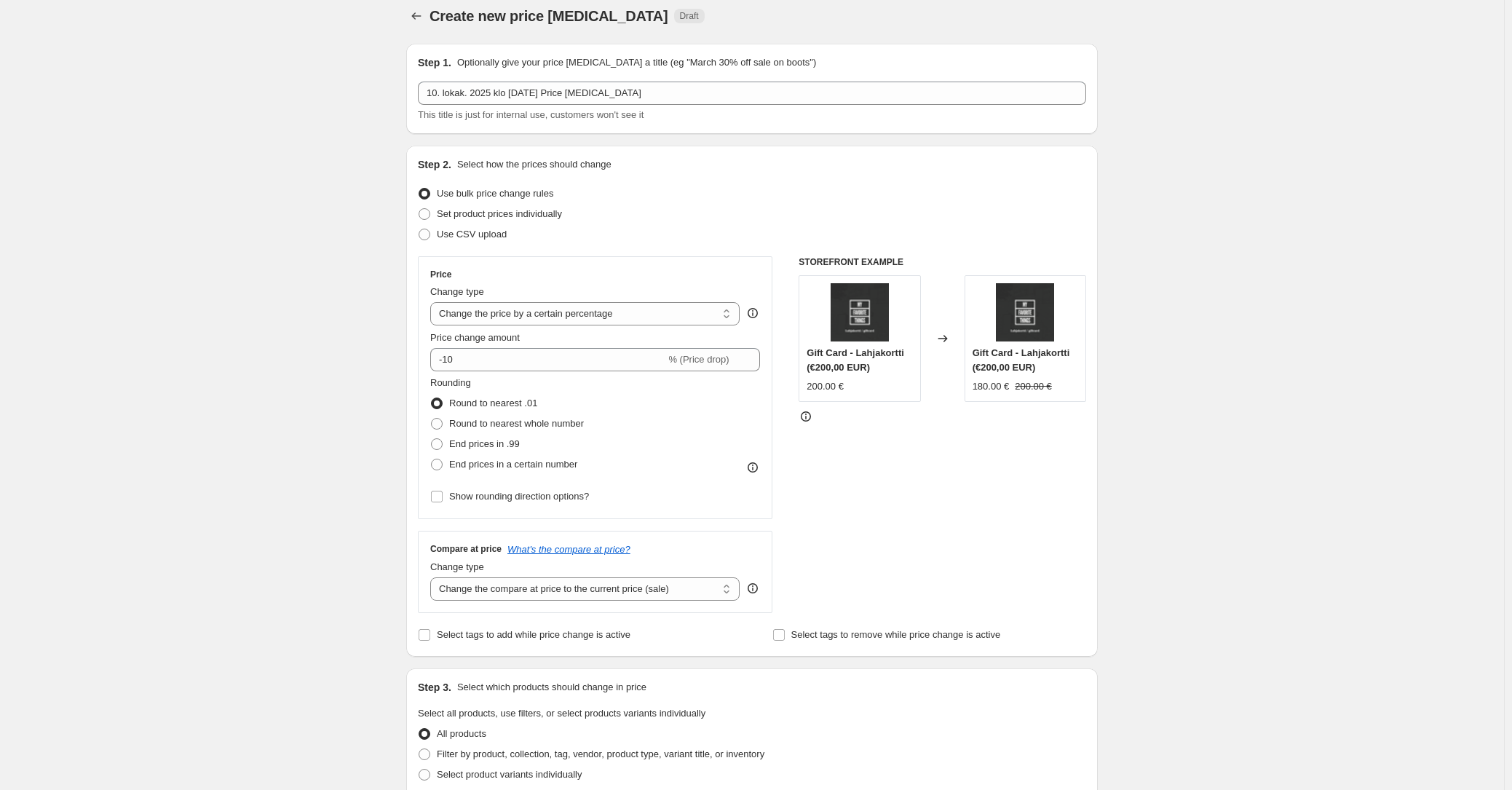
scroll to position [29, 0]
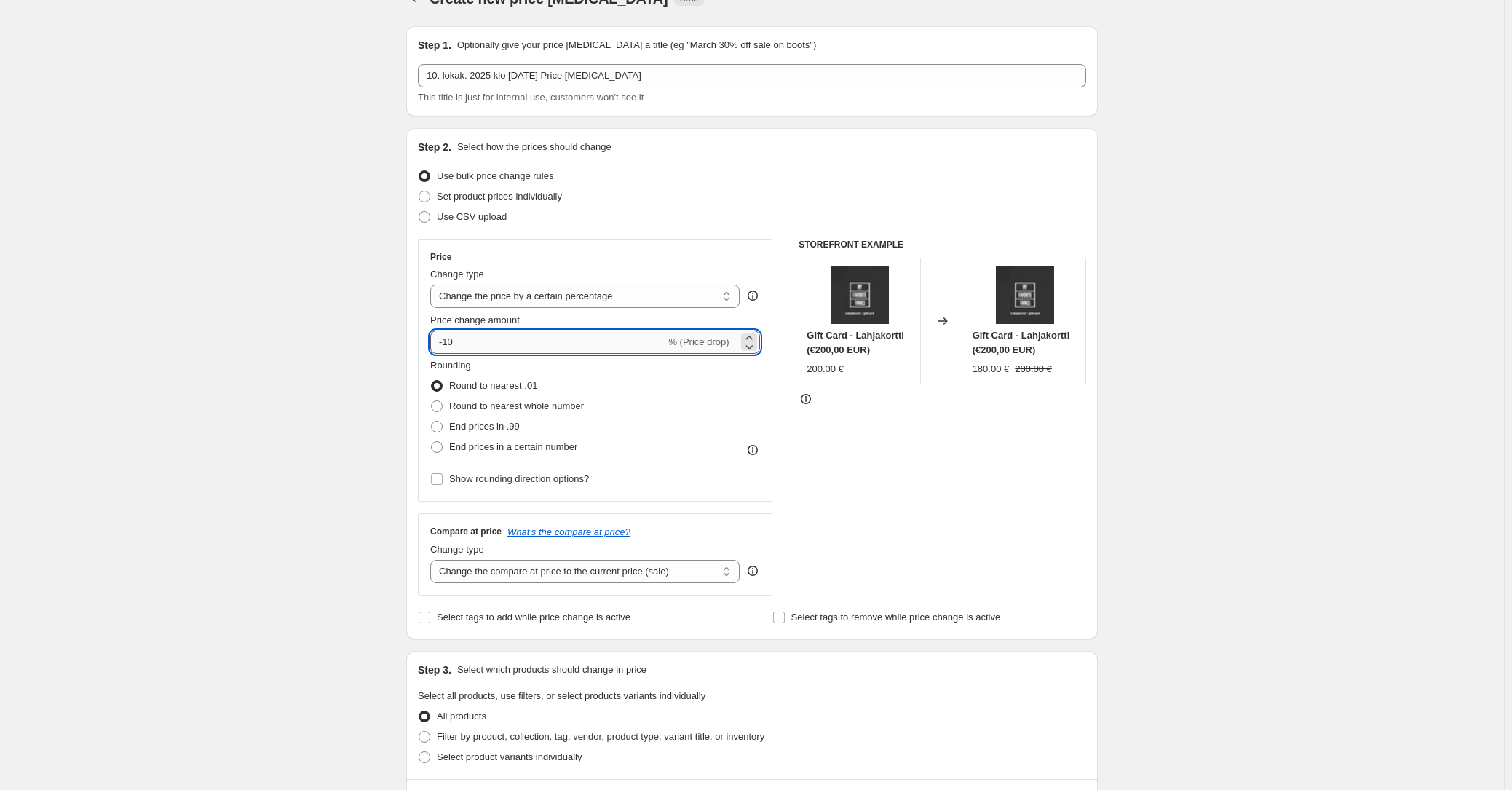
click at [506, 337] on input "-10" at bounding box center [548, 342] width 235 height 23
type input "-1"
type input "-25"
click at [245, 249] on div "Create new price change job. This page is ready Create new price change job Dra…" at bounding box center [752, 699] width 1504 height 1456
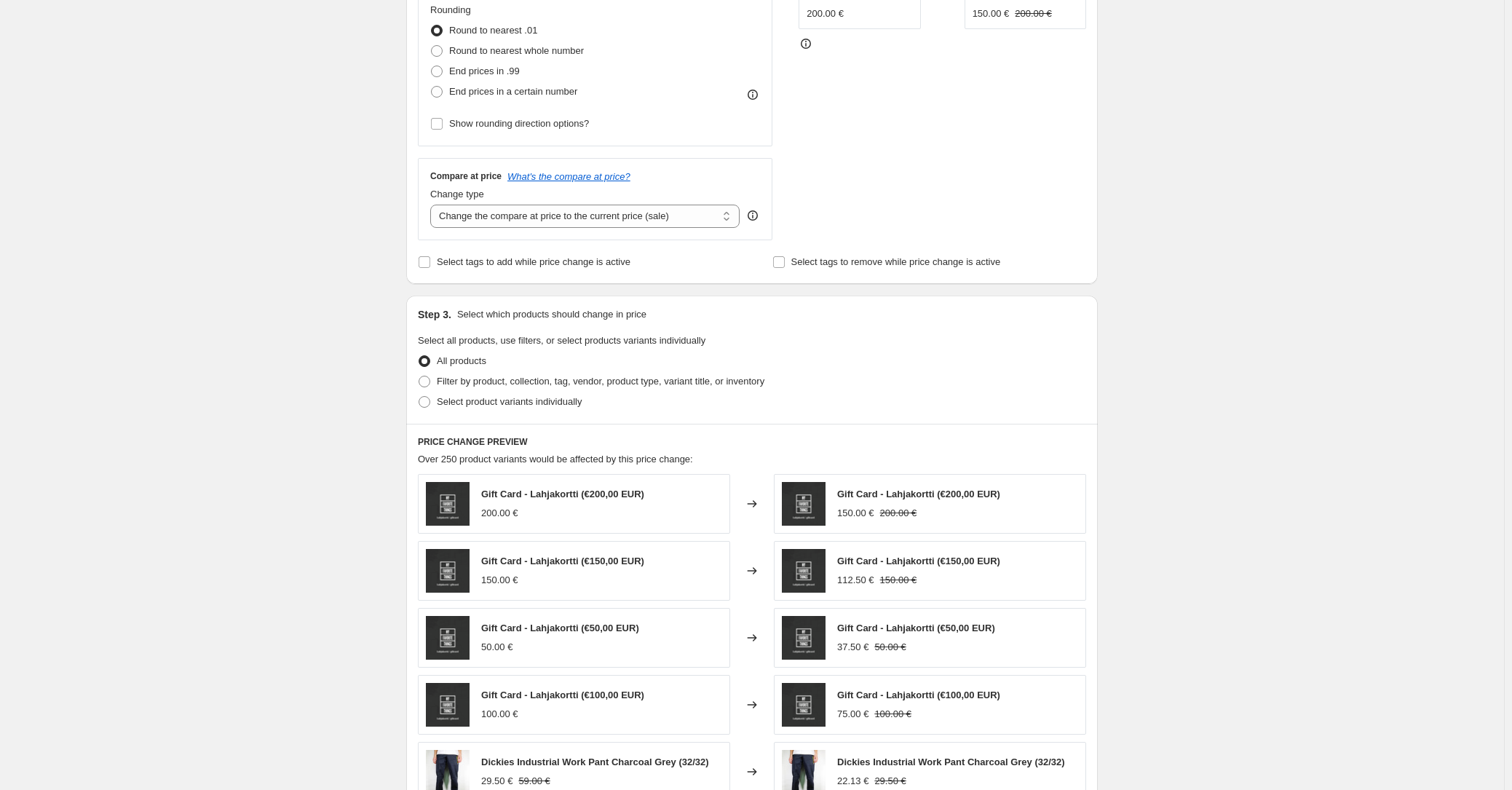
scroll to position [404, 0]
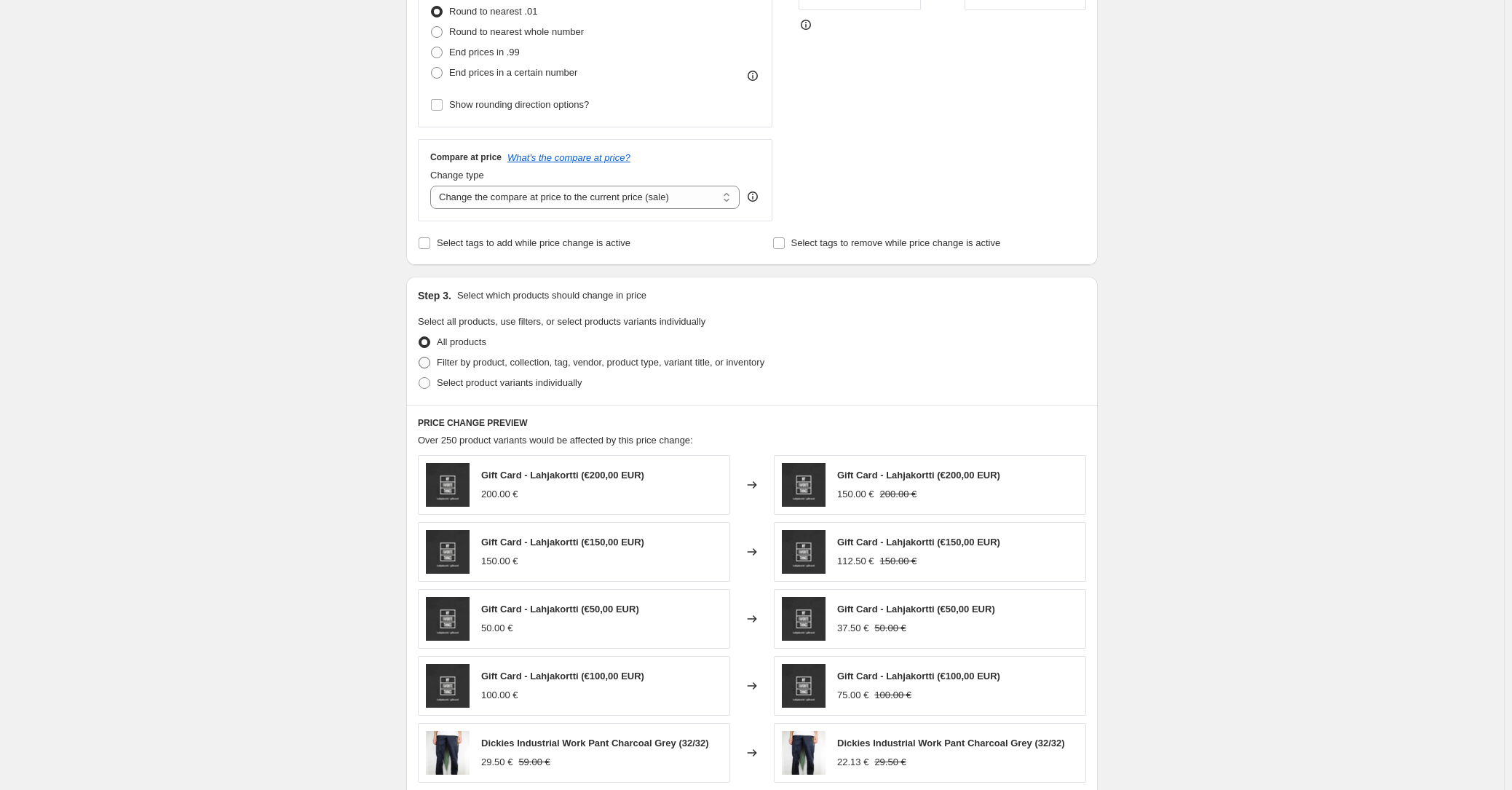
click at [426, 361] on span at bounding box center [424, 362] width 12 height 12
click at [419, 358] on input "Filter by product, collection, tag, vendor, product type, variant title, or inv…" at bounding box center [418, 357] width 1 height 1
radio input "true"
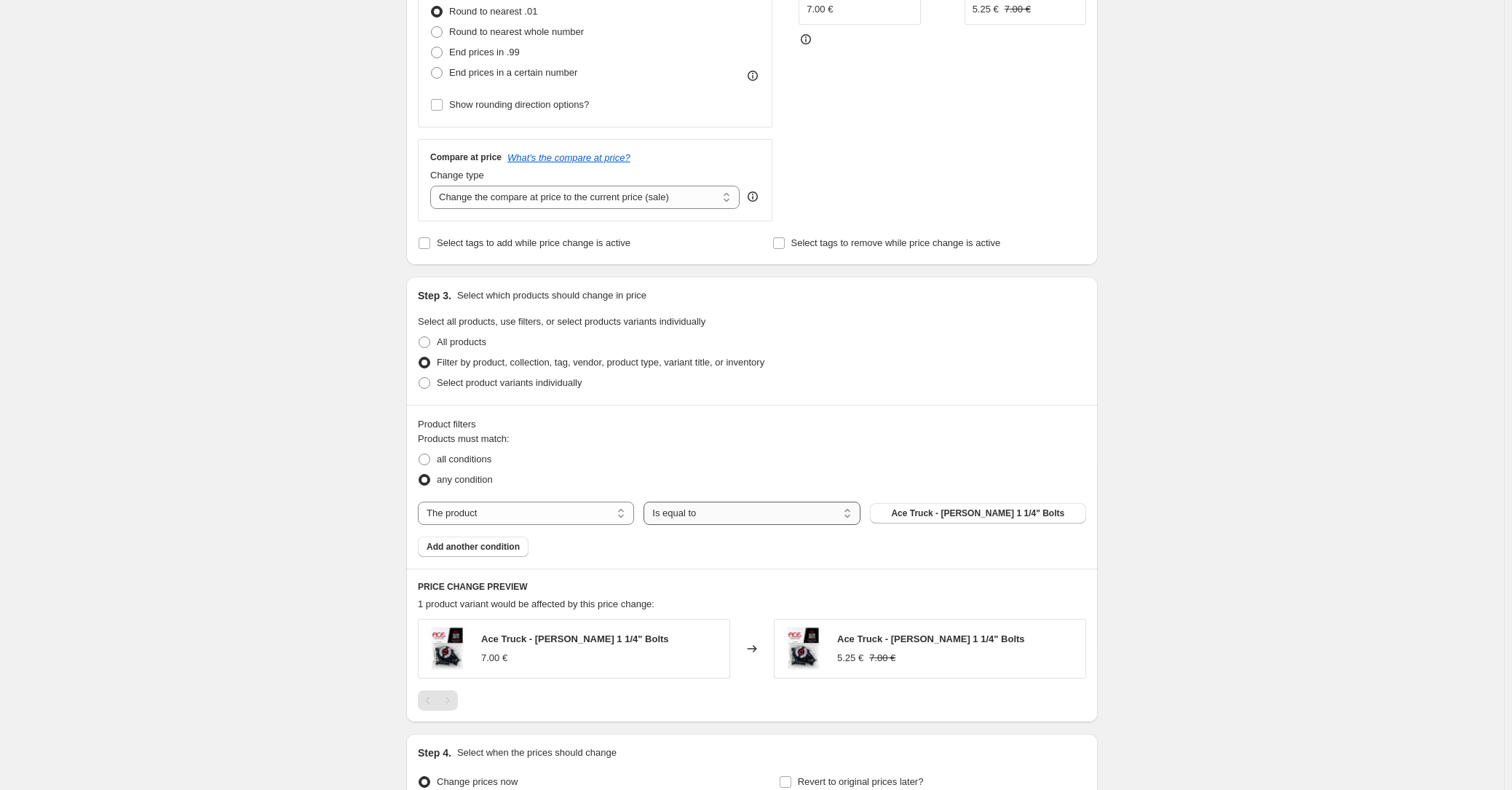
click at [703, 513] on select "Is equal to Is not equal to" at bounding box center [752, 514] width 216 height 23
click at [515, 506] on select "The product The product's collection The product's tag The product's vendor The…" at bounding box center [526, 514] width 216 height 23
select select "collection"
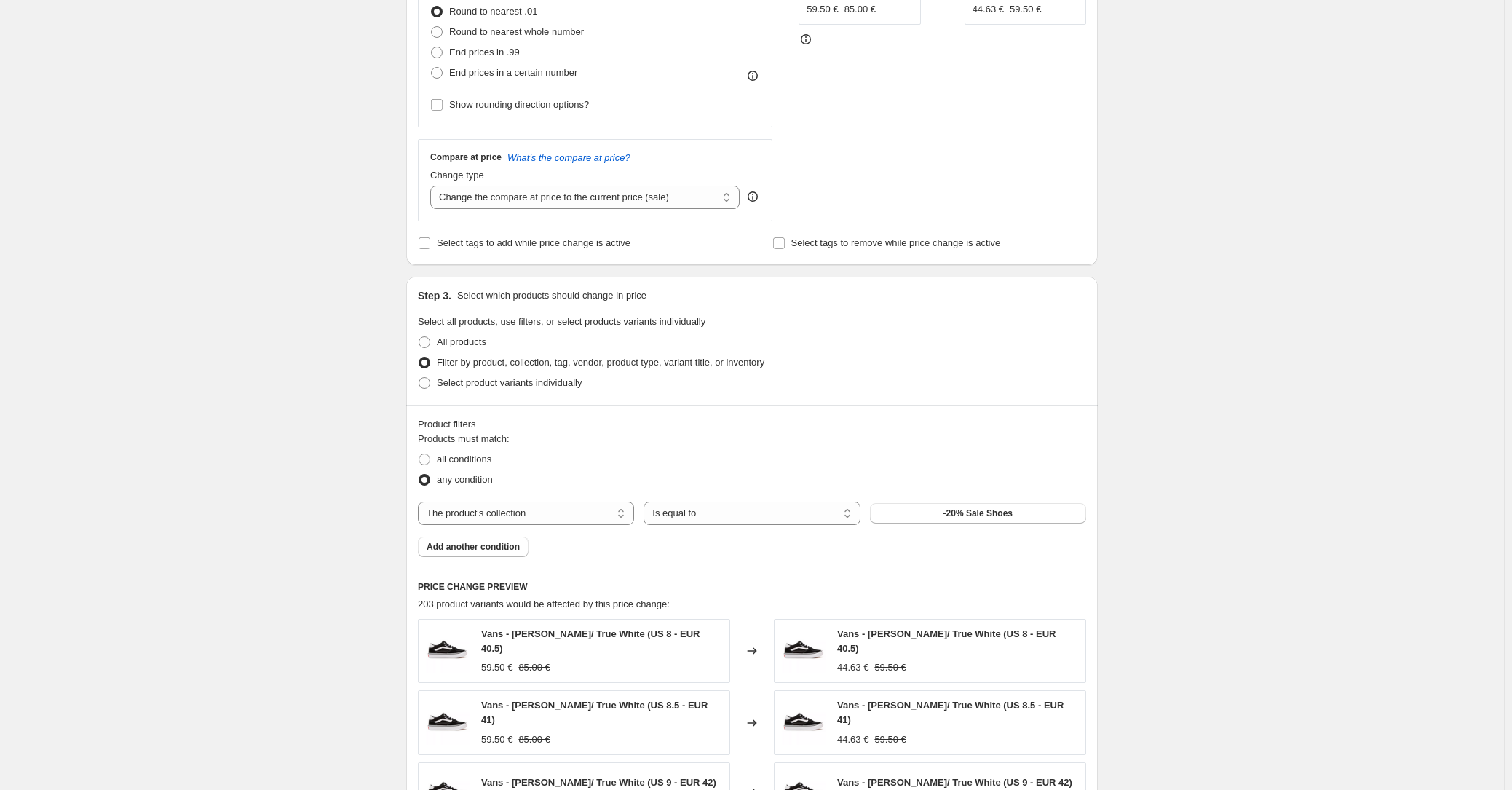
scroll to position [627, 0]
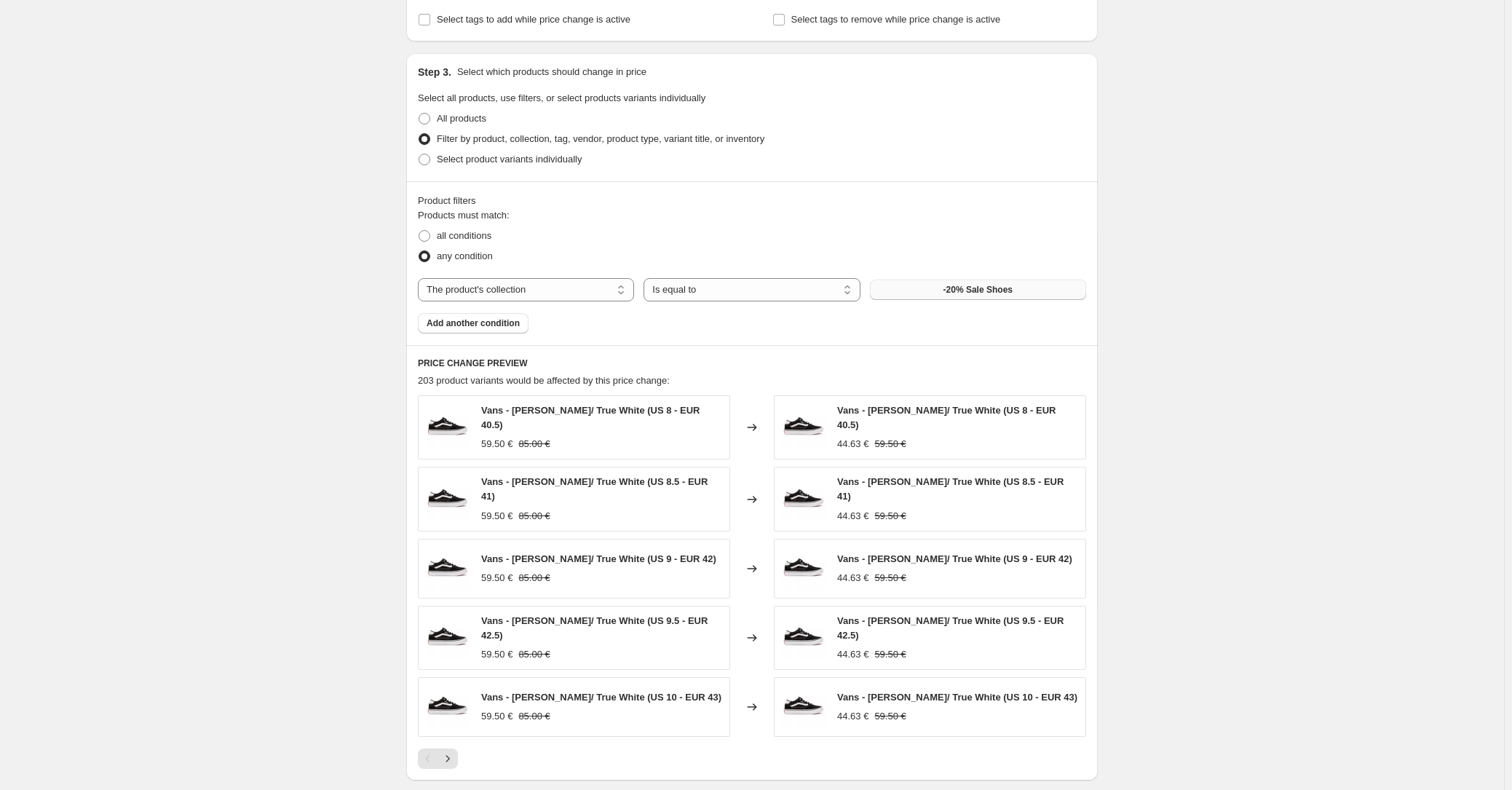
click at [981, 295] on button "-20% Sale Shoes" at bounding box center [979, 289] width 216 height 21
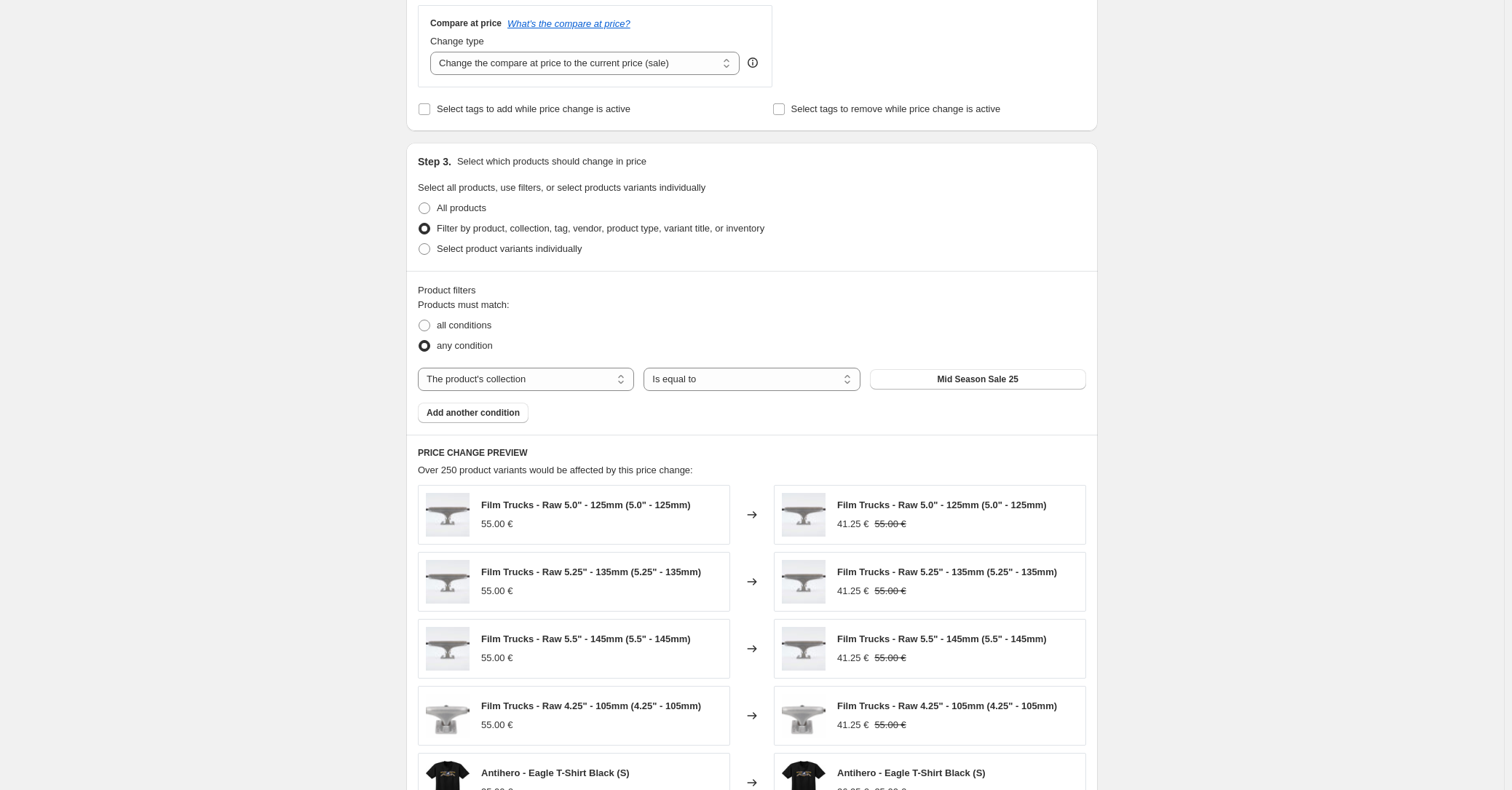
scroll to position [828, 0]
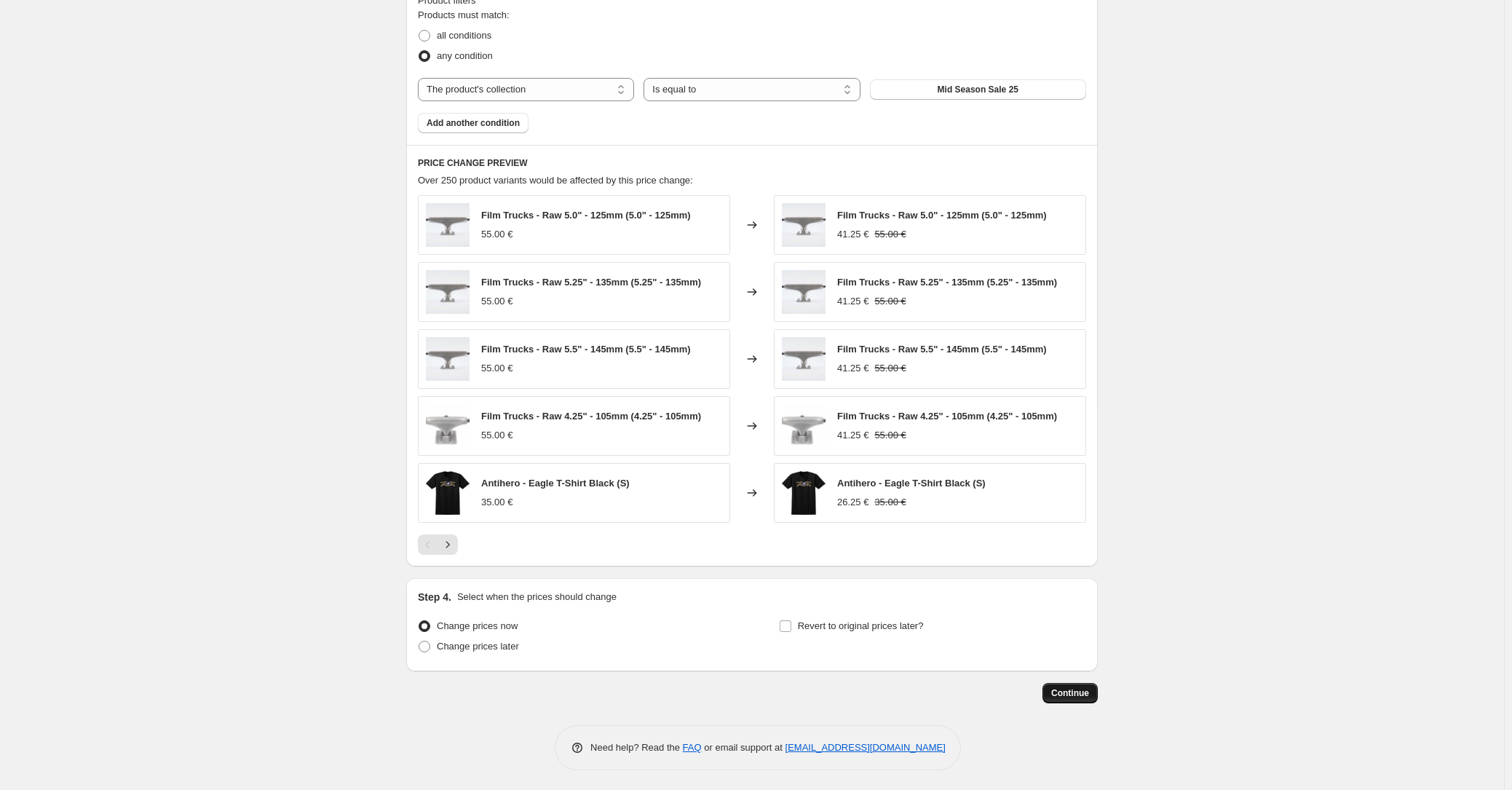
click at [1075, 695] on span "Continue" at bounding box center [1070, 692] width 38 height 12
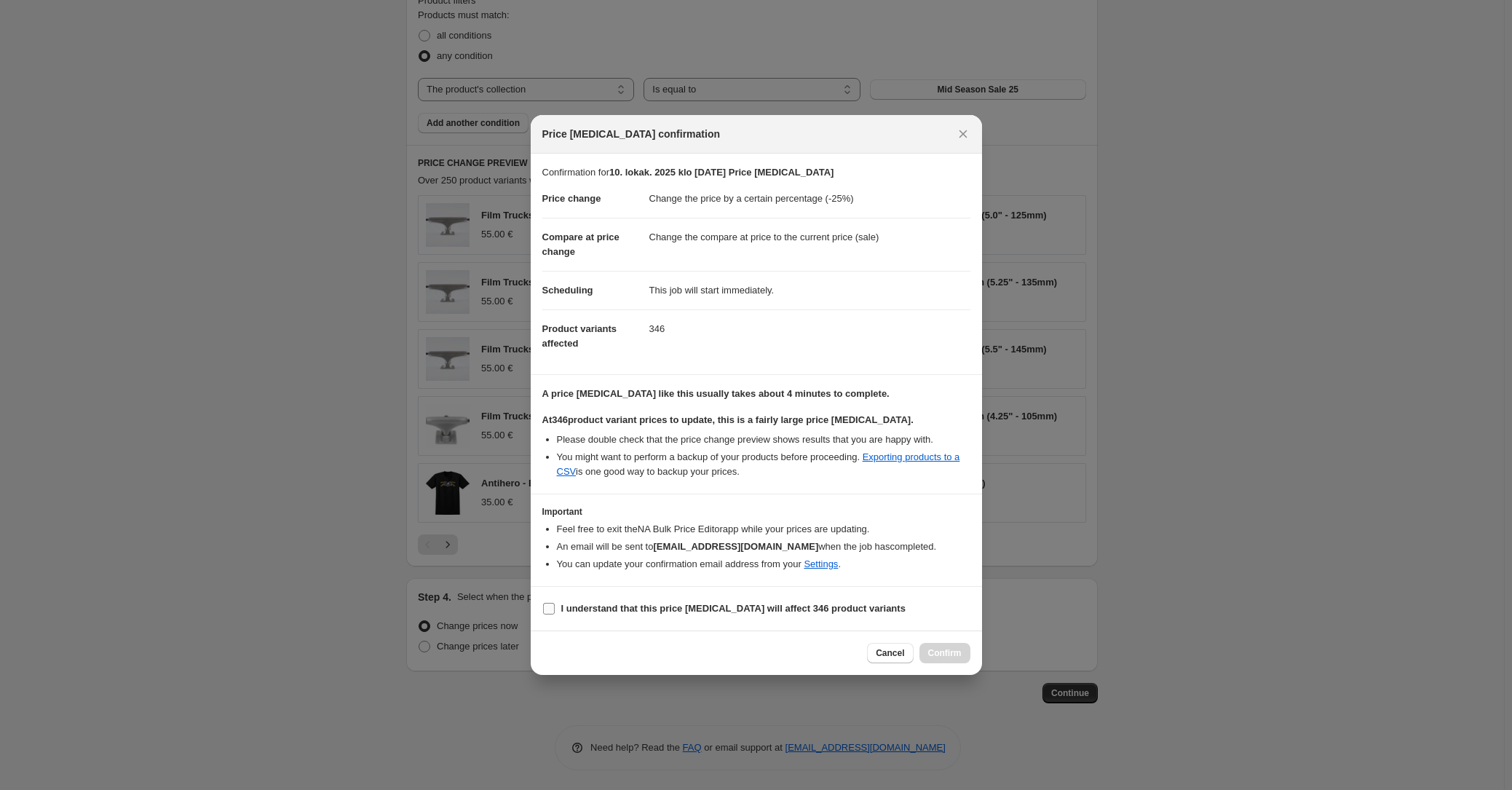
click at [547, 611] on input "I understand that this price change job will affect 346 product variants" at bounding box center [549, 608] width 12 height 12
checkbox input "true"
click at [945, 650] on span "Confirm" at bounding box center [945, 653] width 34 height 12
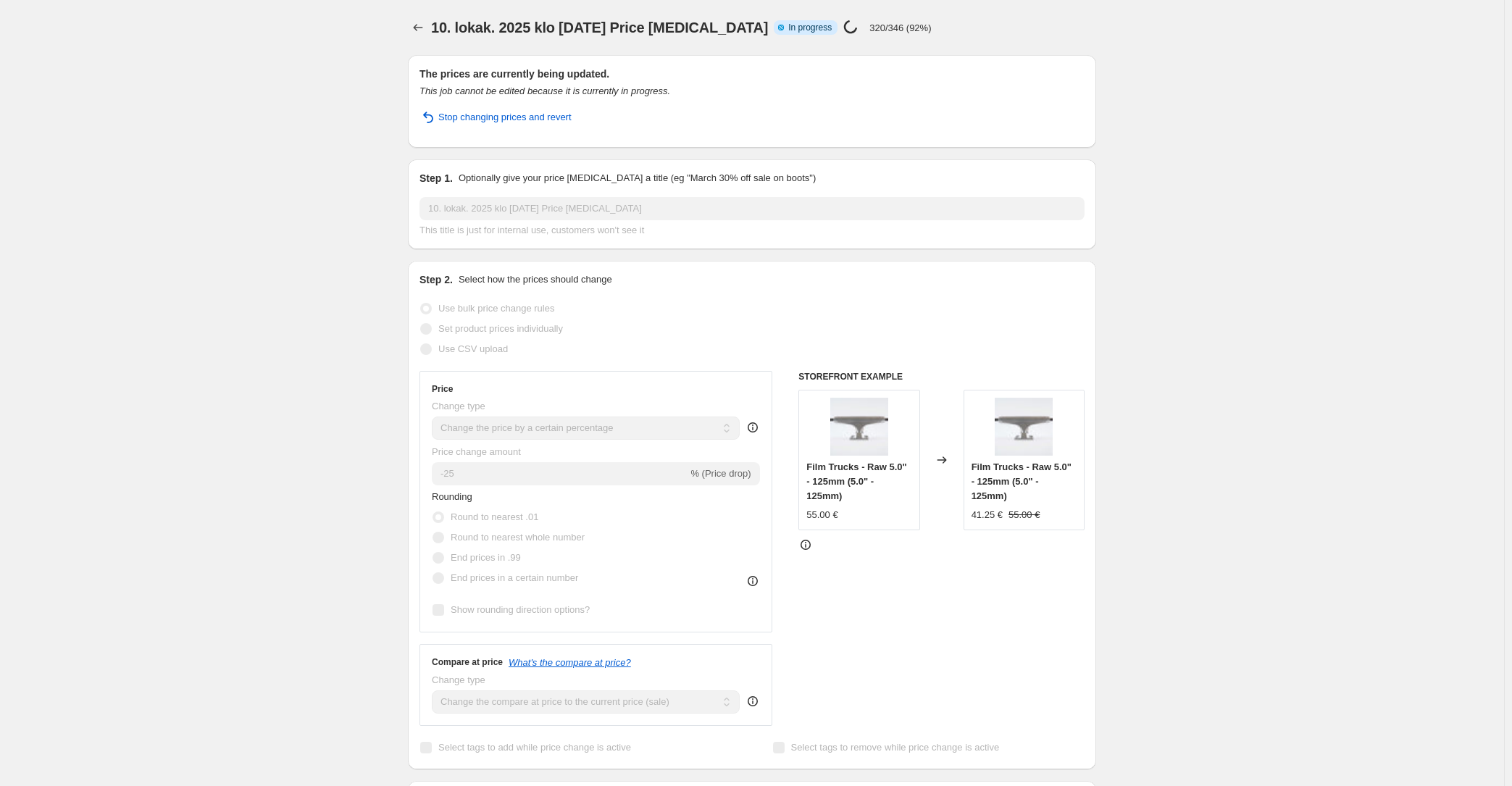
select select "percentage"
select select "collection"
